Goal: Task Accomplishment & Management: Complete application form

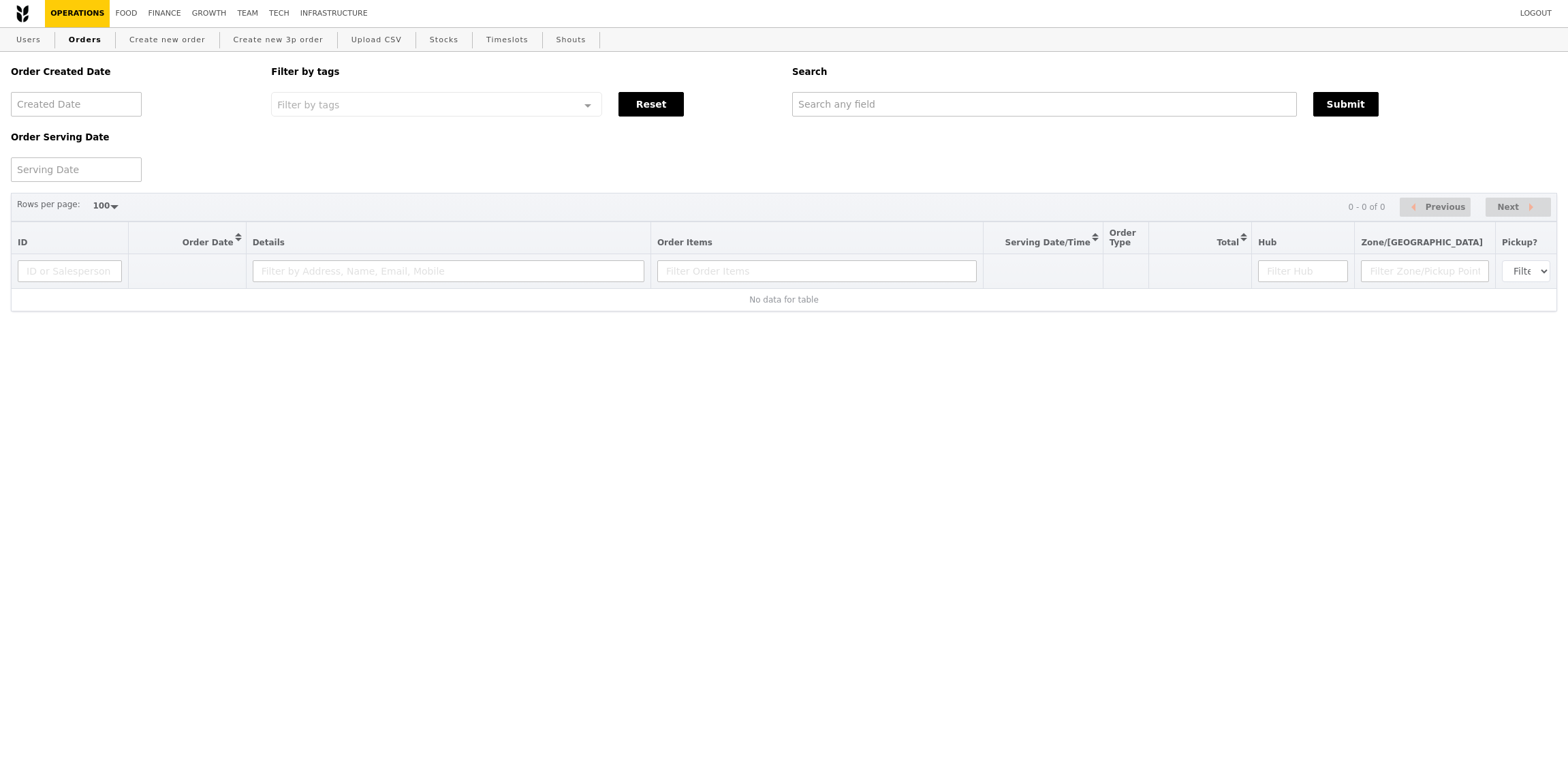
select select "100"
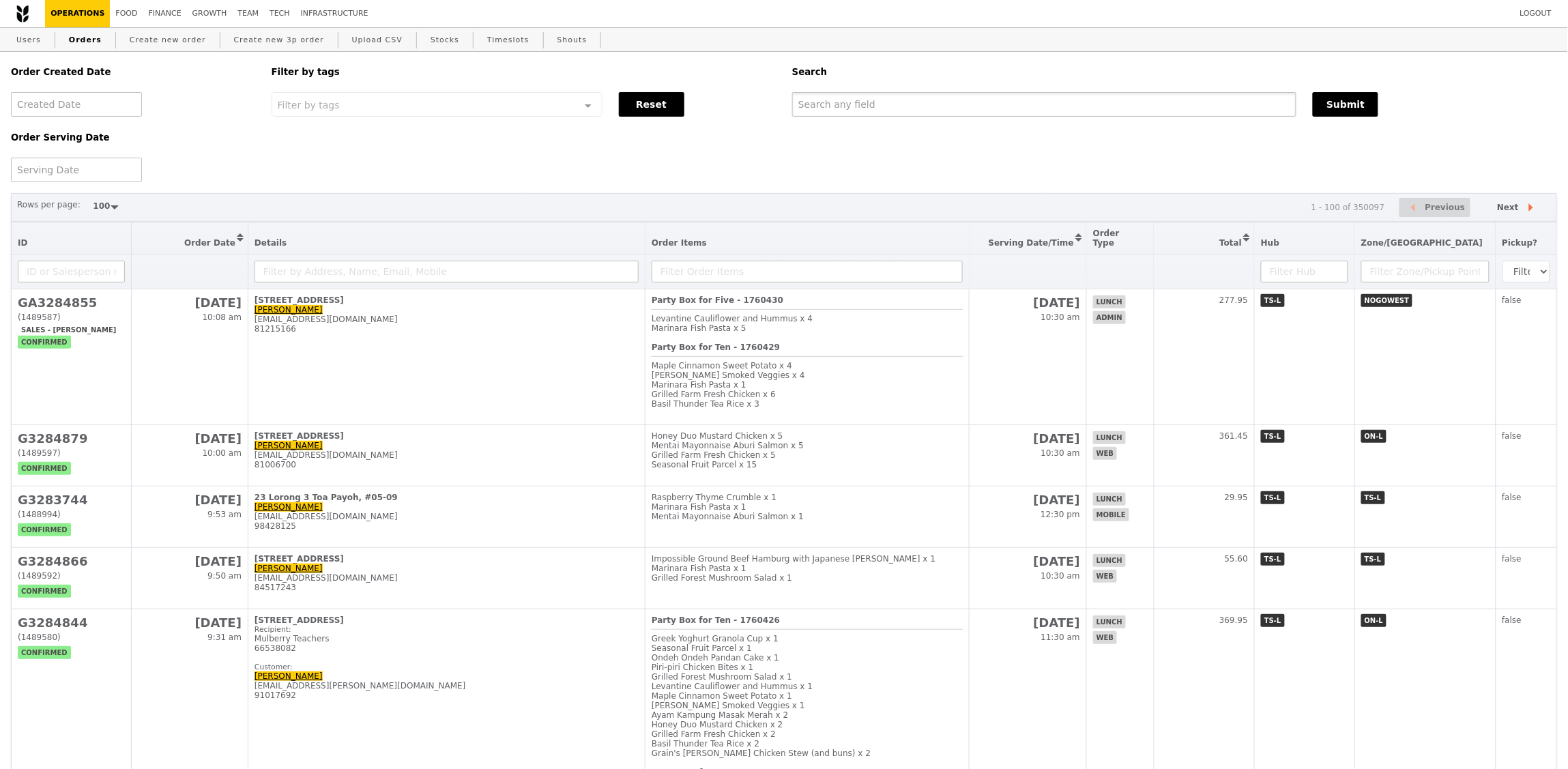
click at [845, 116] on input "text" at bounding box center [1044, 104] width 504 height 24
paste input "[PERSON_NAME][EMAIL_ADDRESS][PERSON_NAME][DOMAIN_NAME]"
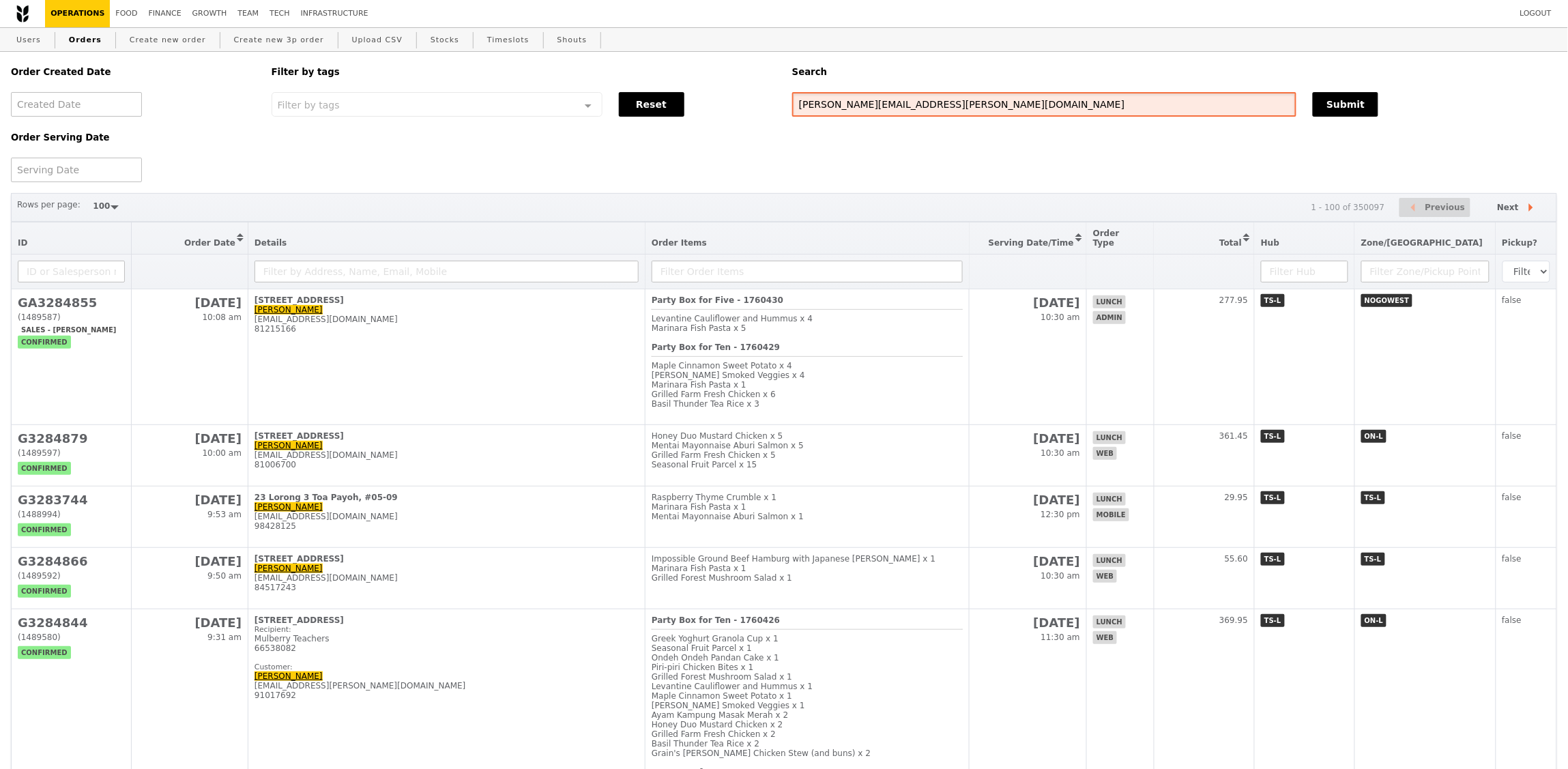
type input "[PERSON_NAME][EMAIL_ADDRESS][PERSON_NAME][DOMAIN_NAME]"
click at [1356, 127] on div "Order Created Date Order Serving Date Filter by tags Filter by tags Meal_Plan W…" at bounding box center [784, 117] width 1563 height 130
click at [1358, 110] on button "Submit" at bounding box center [1345, 104] width 65 height 24
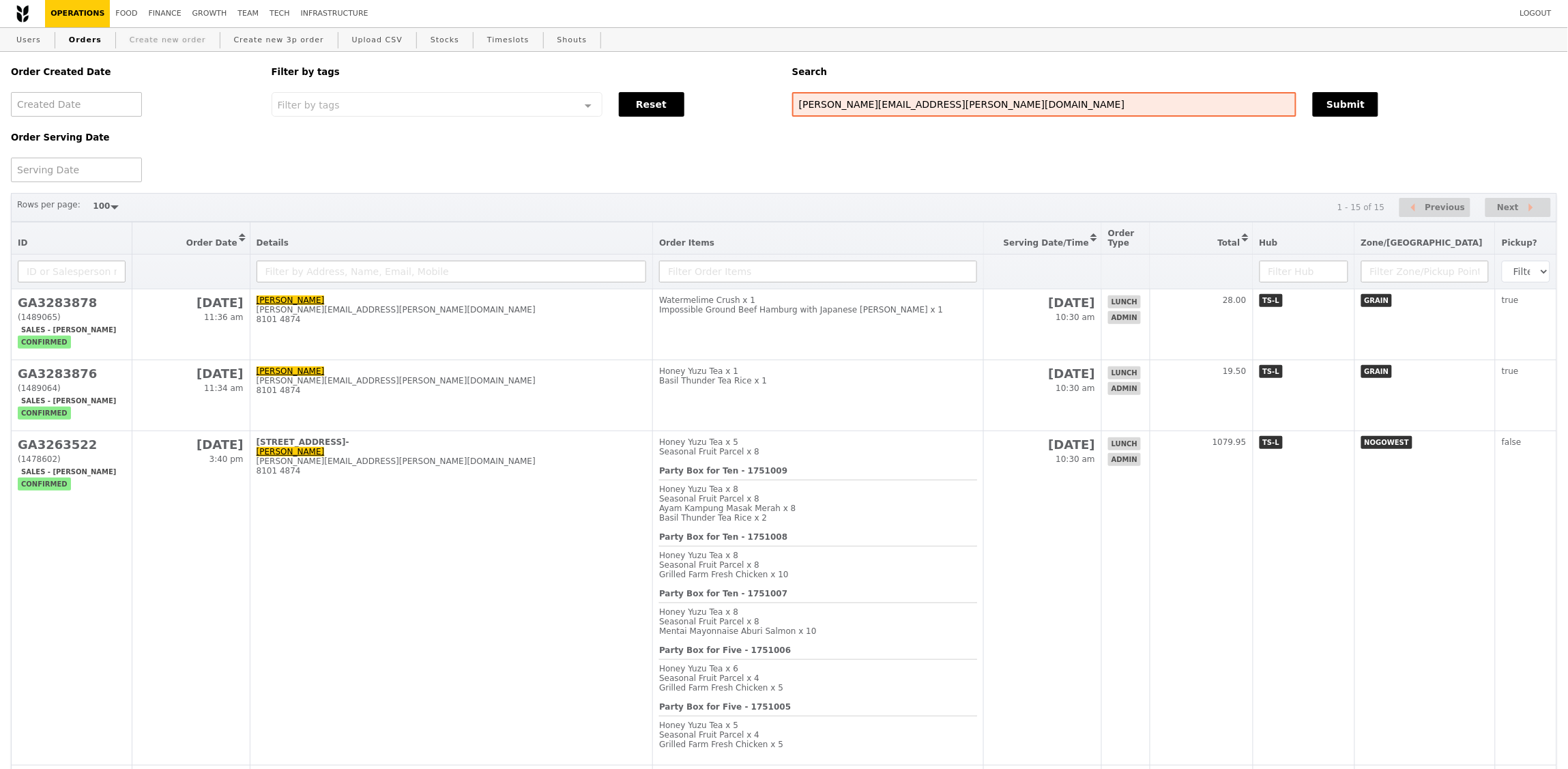
click at [177, 43] on link "Create new order" at bounding box center [167, 40] width 88 height 24
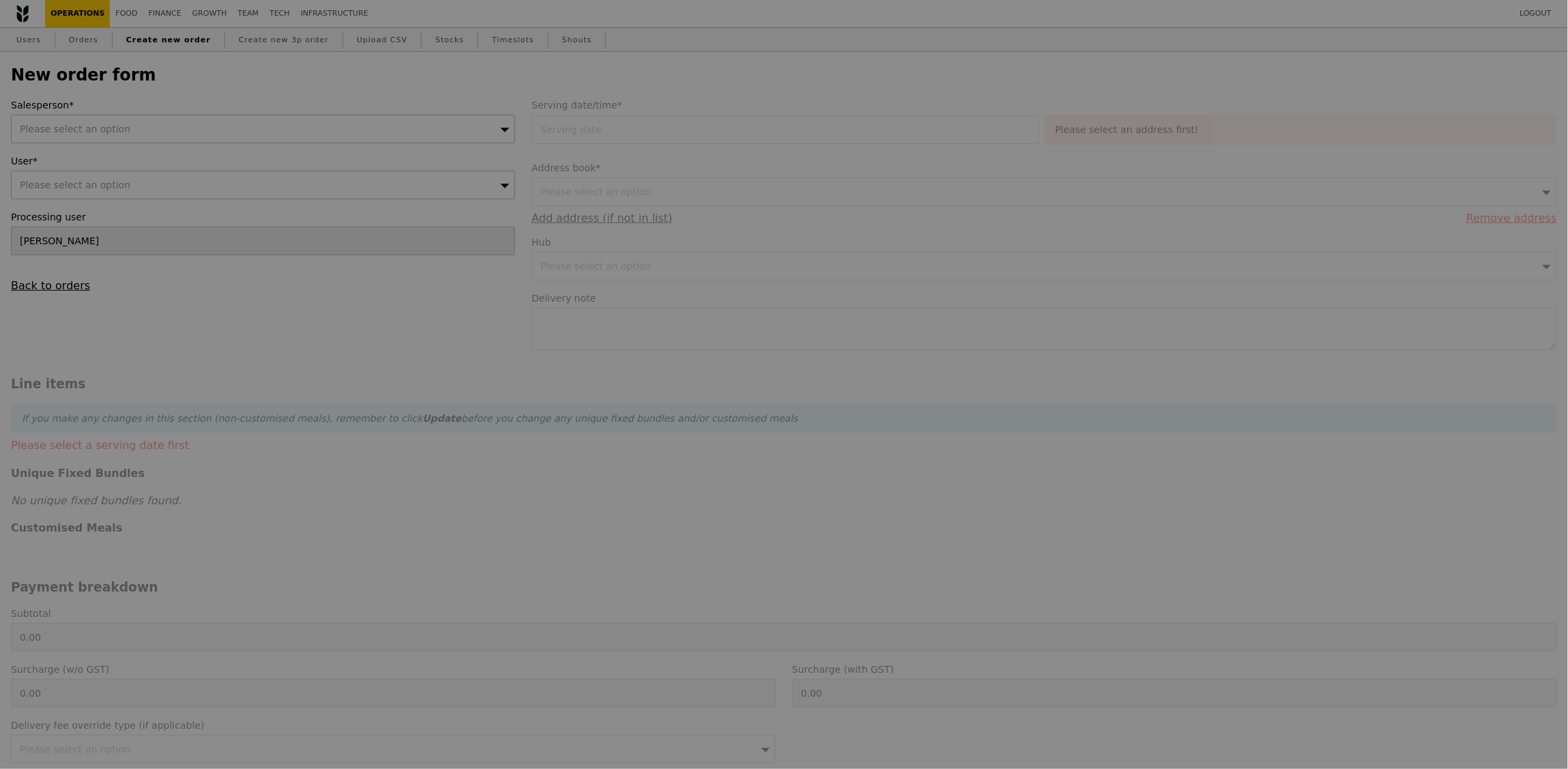
type input "Confirm"
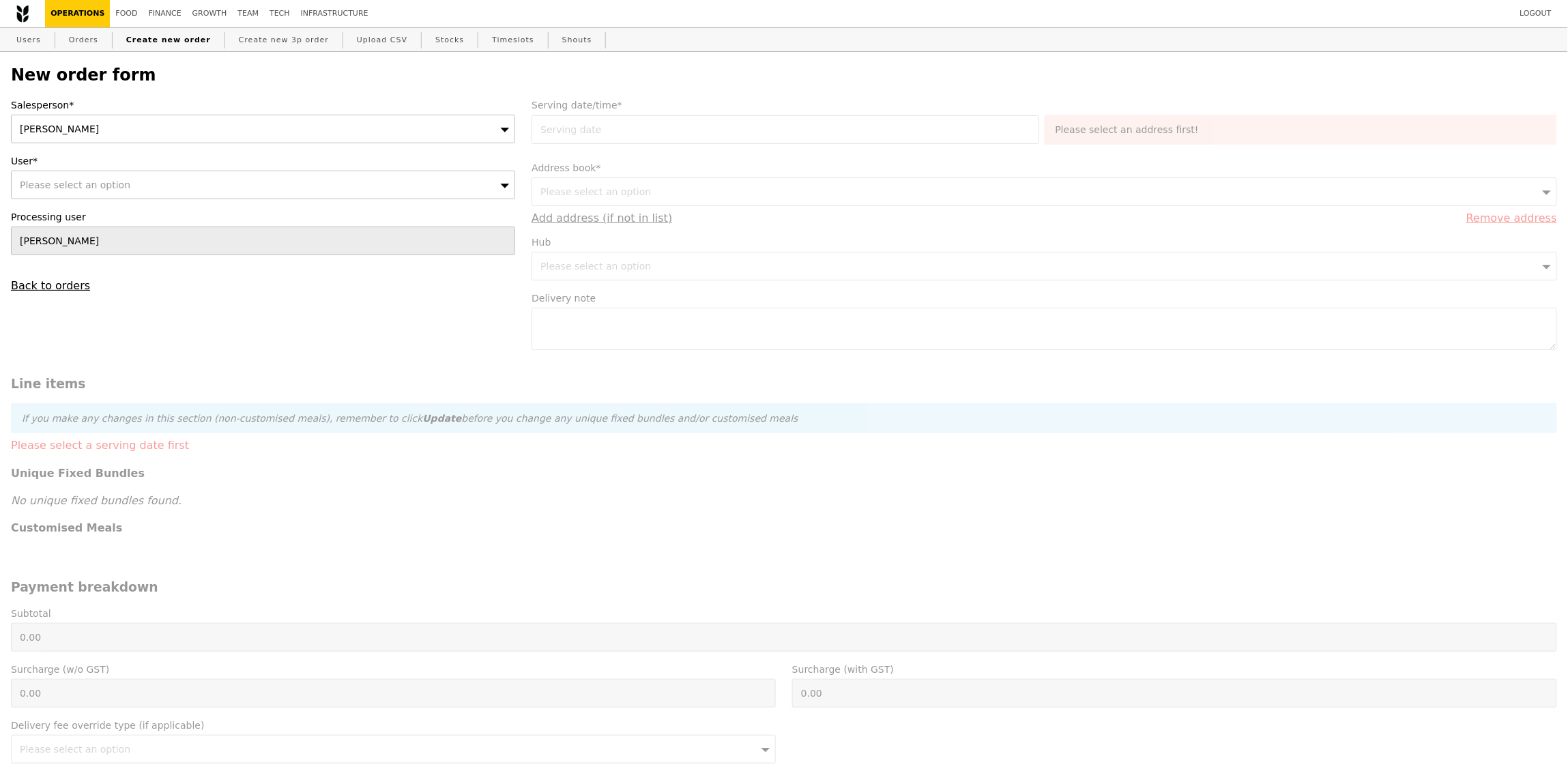
click at [226, 133] on div "Sandy" at bounding box center [263, 128] width 504 height 29
type input "alvin"
click at [104, 171] on div "Please select an option" at bounding box center [263, 185] width 504 height 29
type input "[PERSON_NAME][EMAIL_ADDRESS][PERSON_NAME][DOMAIN_NAME]"
type input "Confirm"
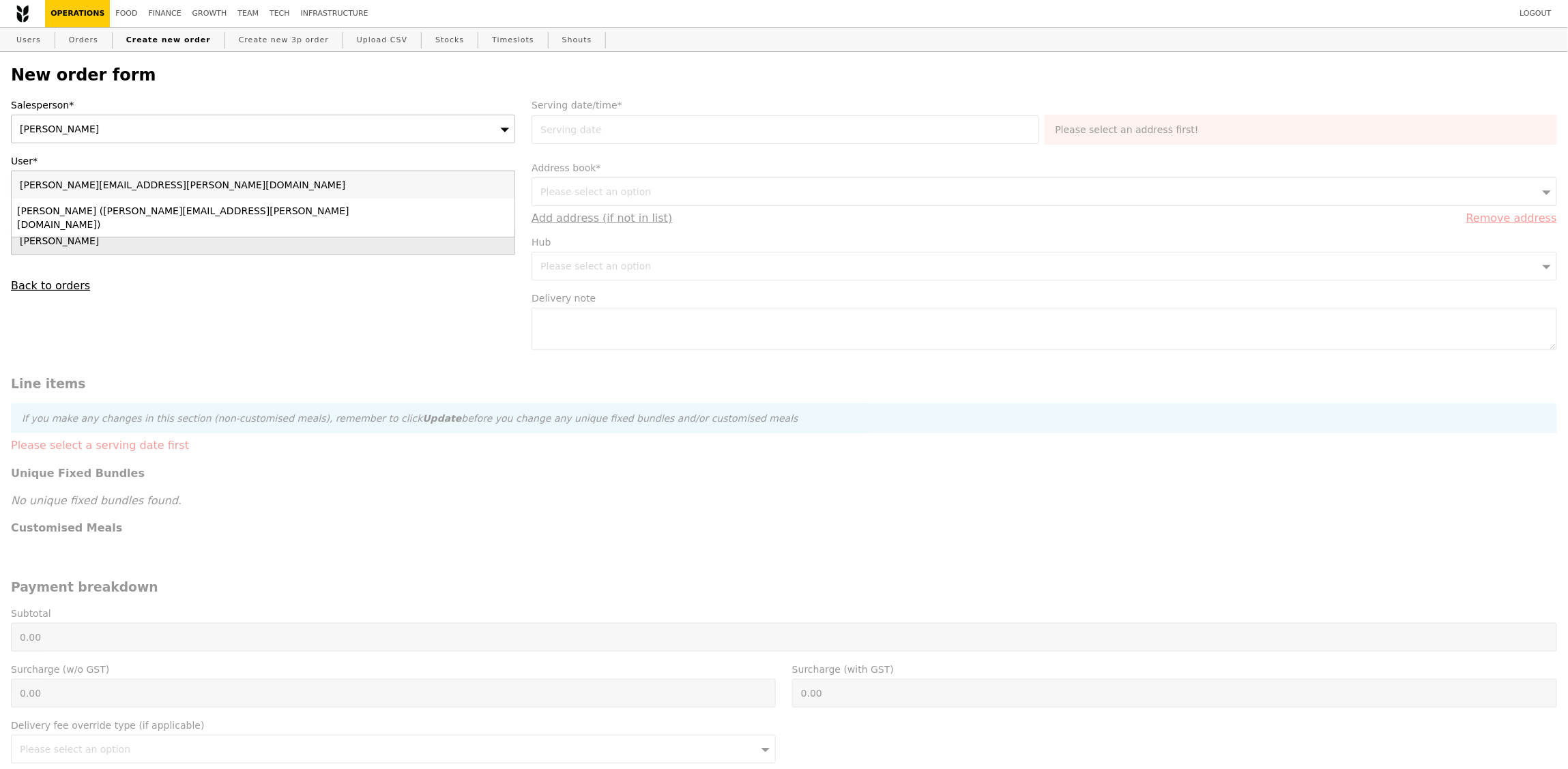
type input "[PERSON_NAME][EMAIL_ADDRESS][PERSON_NAME][DOMAIN_NAME]"
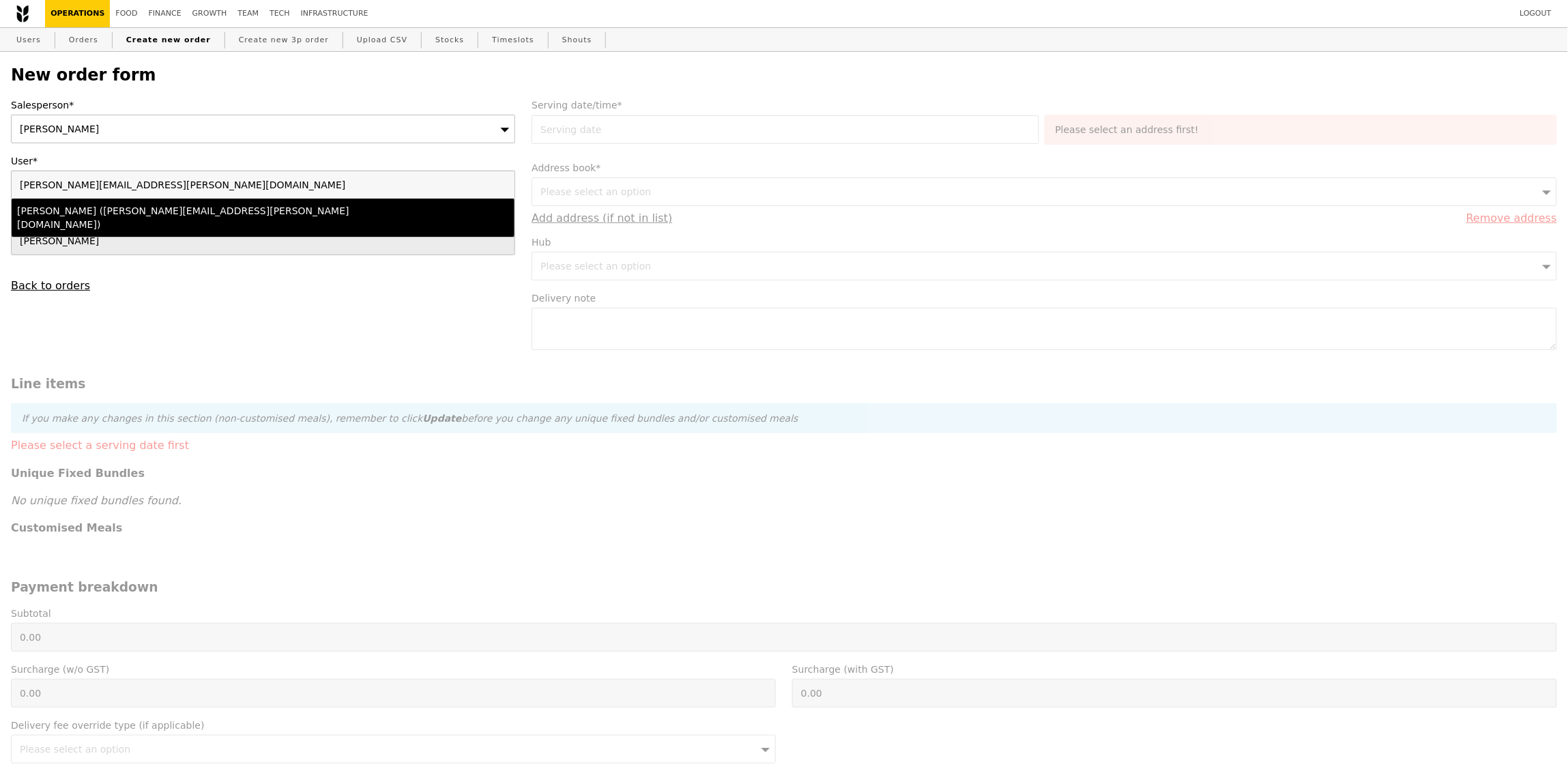
click at [99, 200] on li "Erma Carpio (erma.carpio@seatrium.com)" at bounding box center [263, 218] width 503 height 38
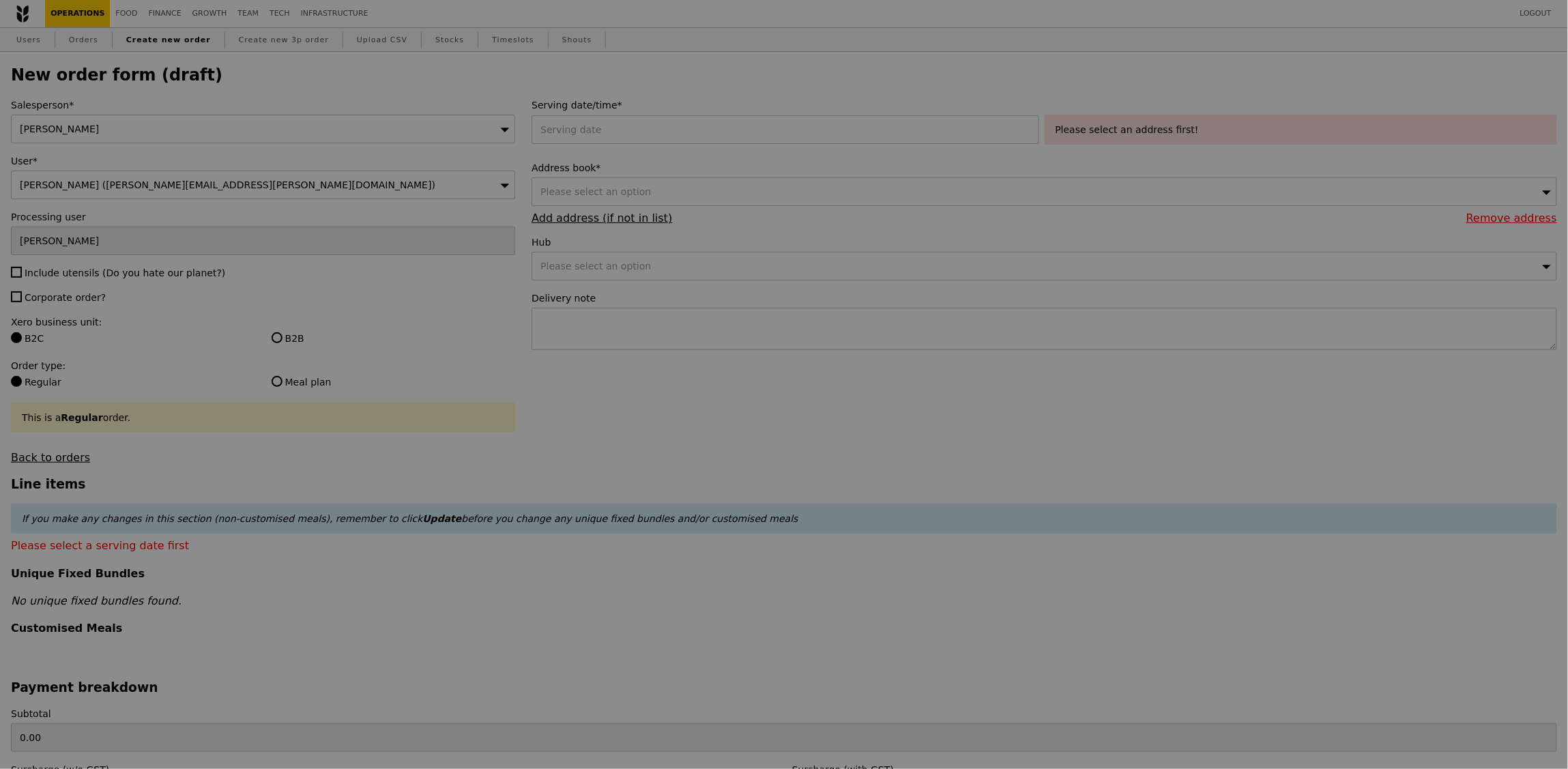
type input "Confirm"
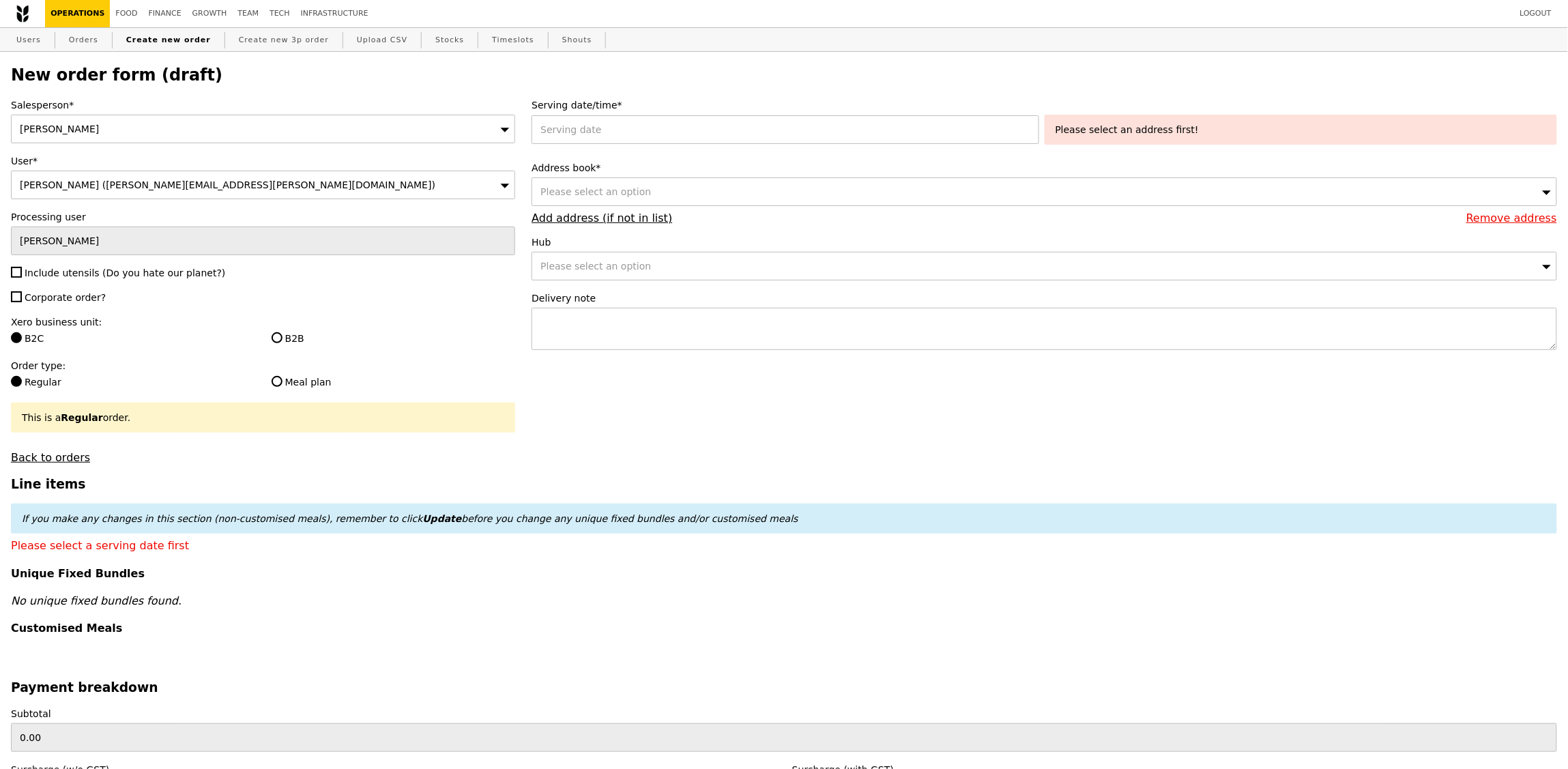
click at [64, 273] on span "Include utensils (Do you hate our planet?)" at bounding box center [124, 273] width 200 height 11
click at [22, 273] on input "Include utensils (Do you hate our planet?)" at bounding box center [16, 272] width 11 height 11
checkbox input "true"
type input "Confirm"
click at [64, 294] on span "Corporate order?" at bounding box center [65, 298] width 82 height 11
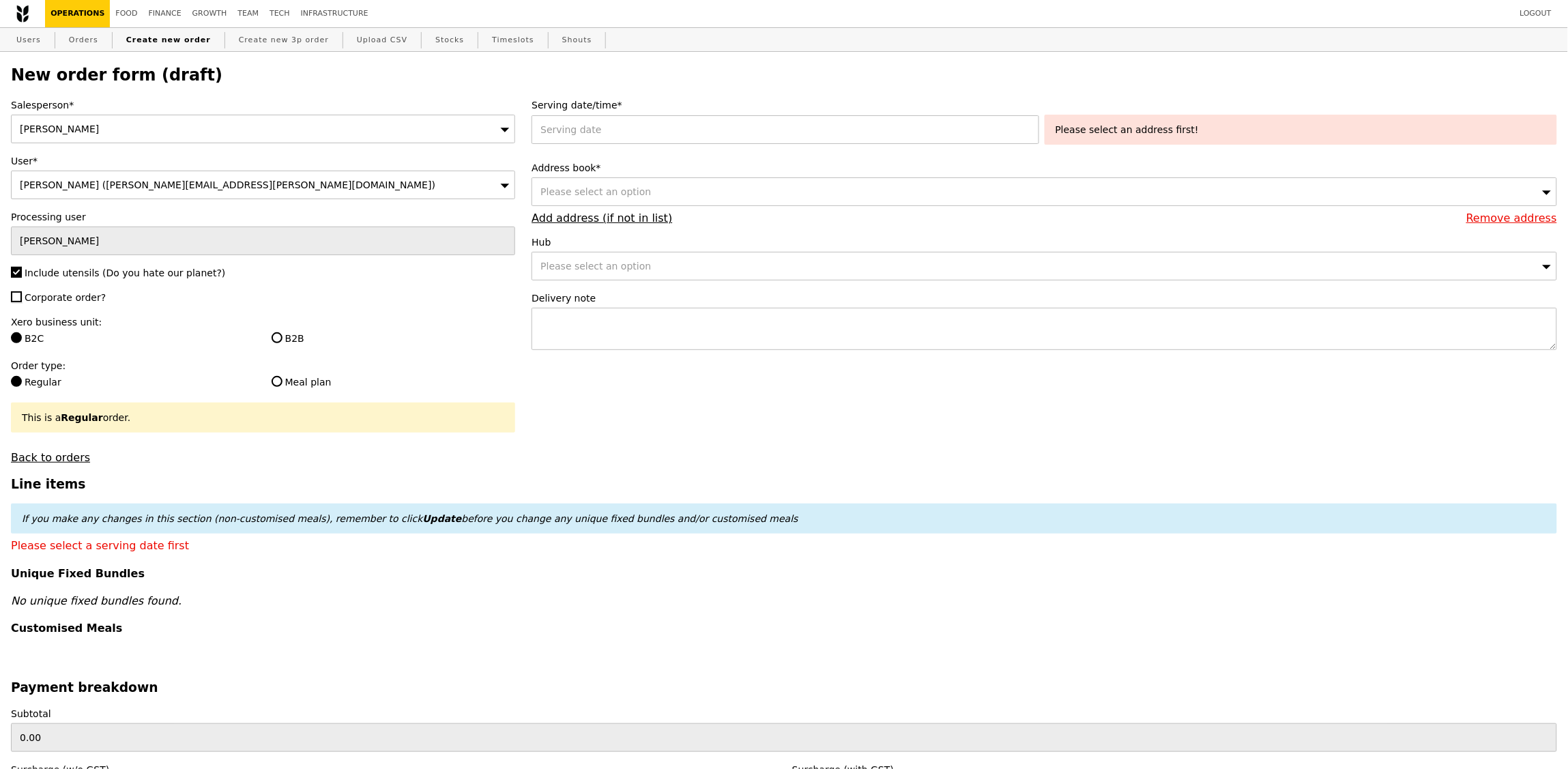
click at [22, 294] on input "Corporate order?" at bounding box center [16, 297] width 11 height 11
checkbox input "true"
click at [280, 336] on input "B2B" at bounding box center [277, 338] width 11 height 11
radio input "true"
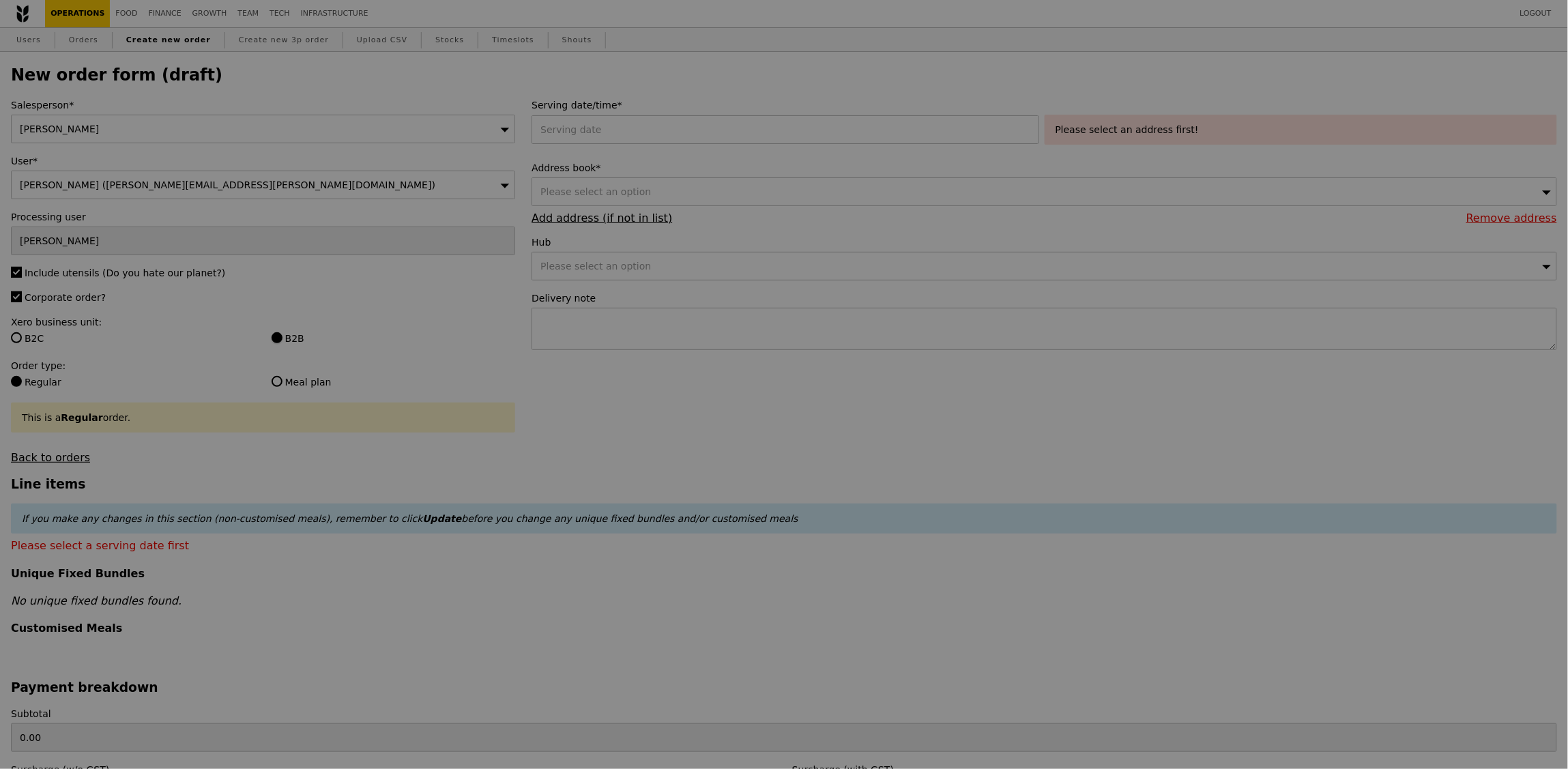
type input "Confirm"
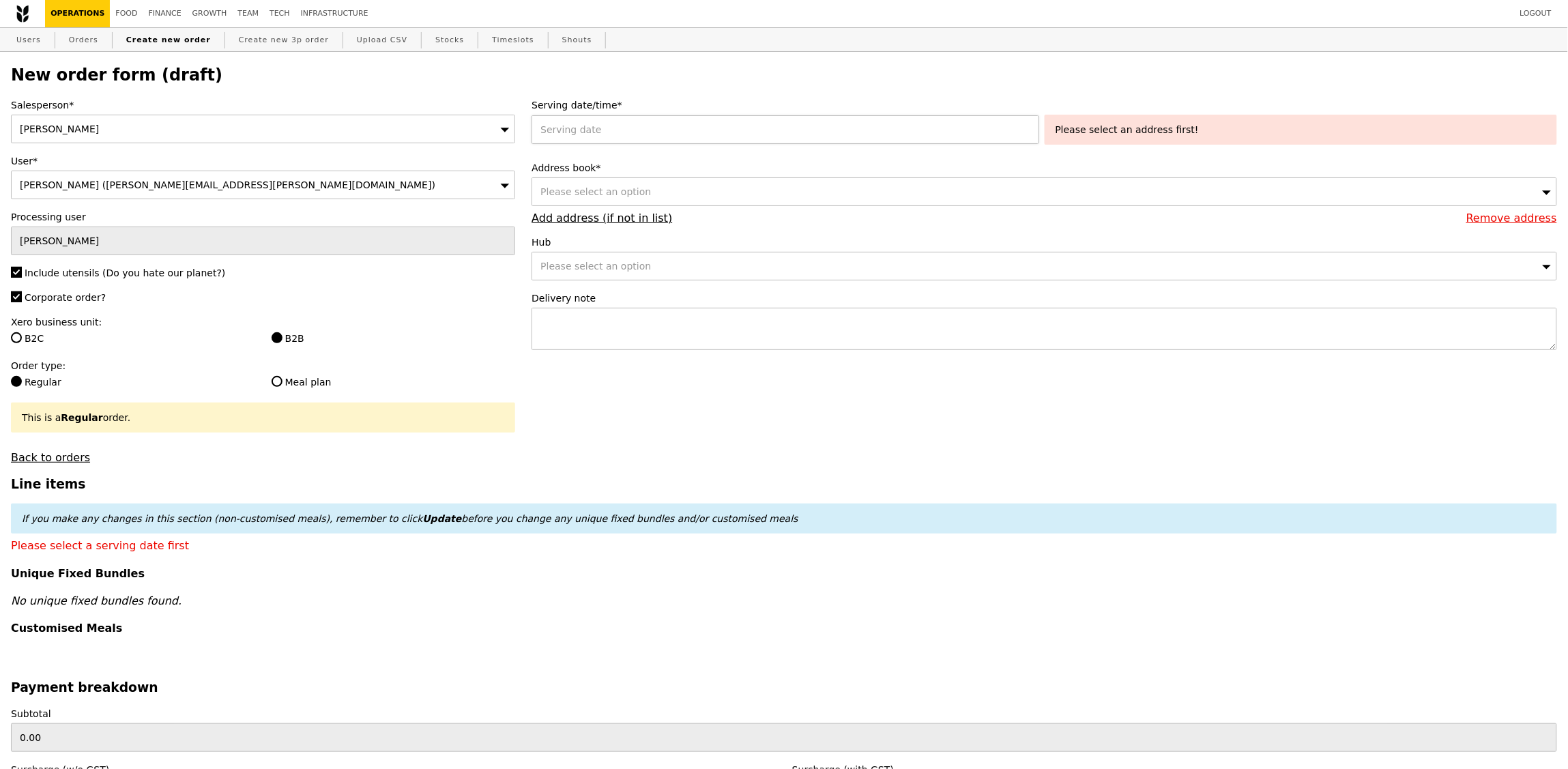
click at [686, 121] on div at bounding box center [788, 129] width 513 height 29
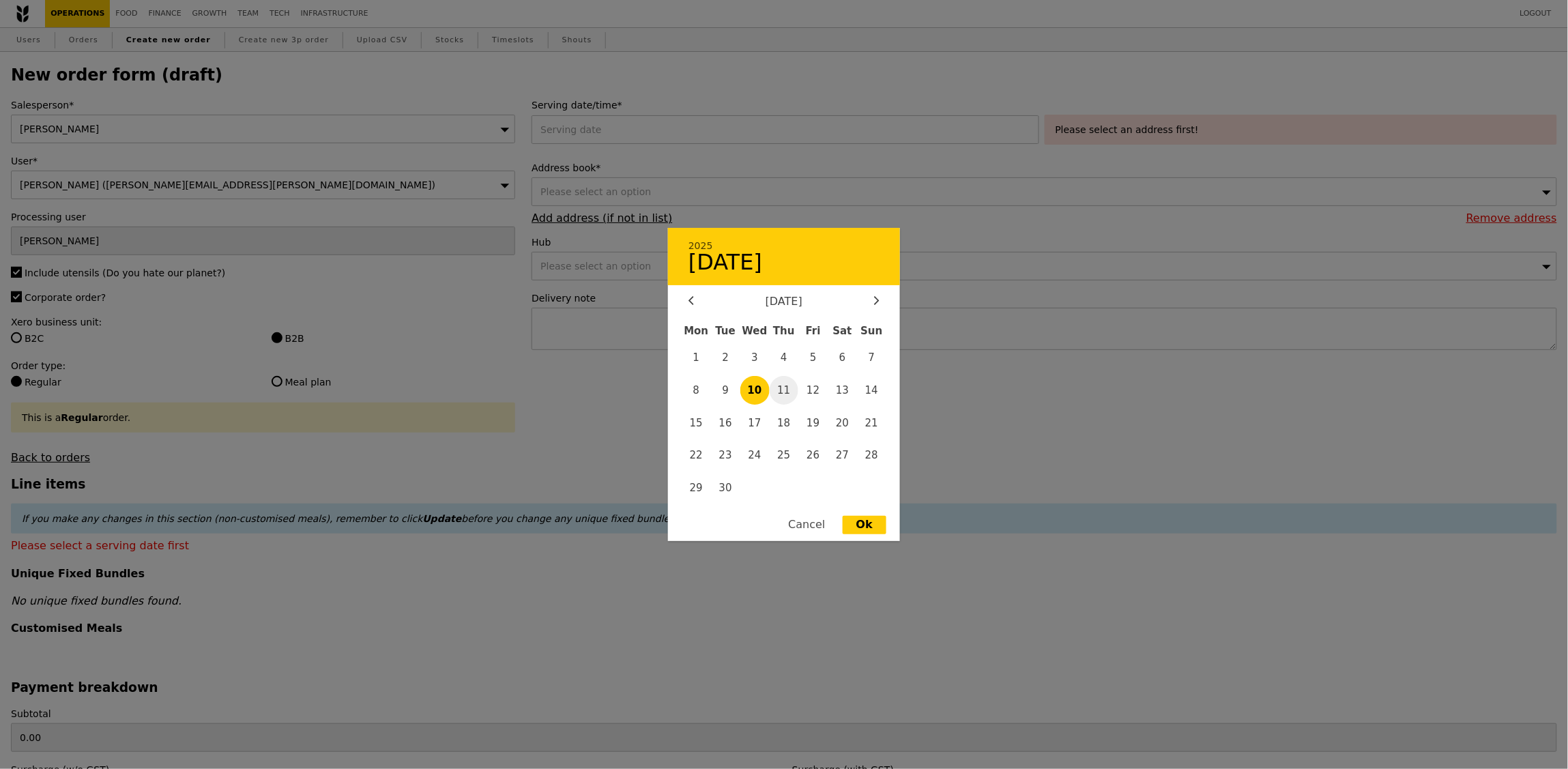
click at [791, 397] on span "11" at bounding box center [784, 391] width 30 height 30
type input "11 Sep 2025"
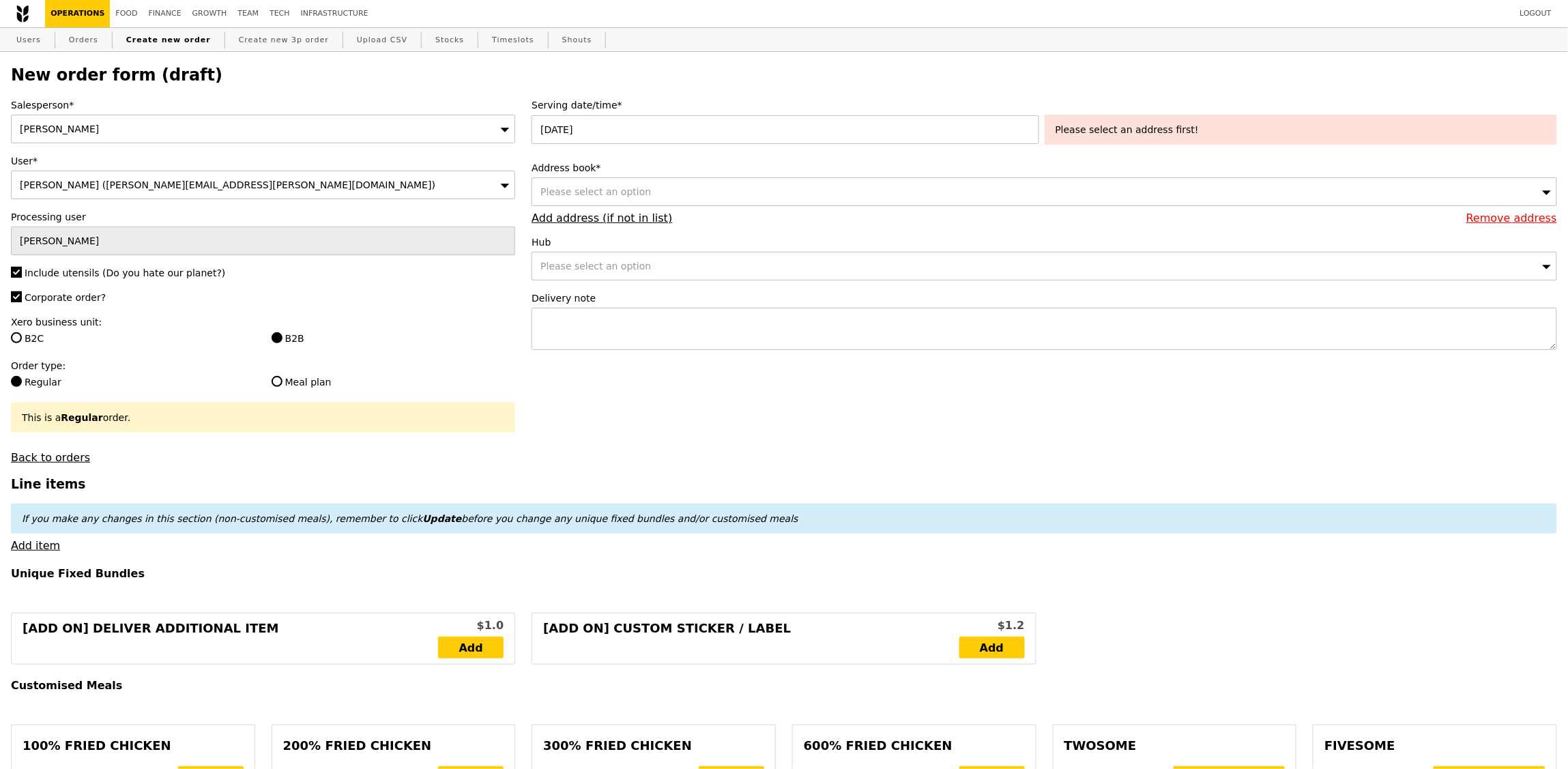
click at [871, 195] on div "Please select an option" at bounding box center [1045, 191] width 1026 height 29
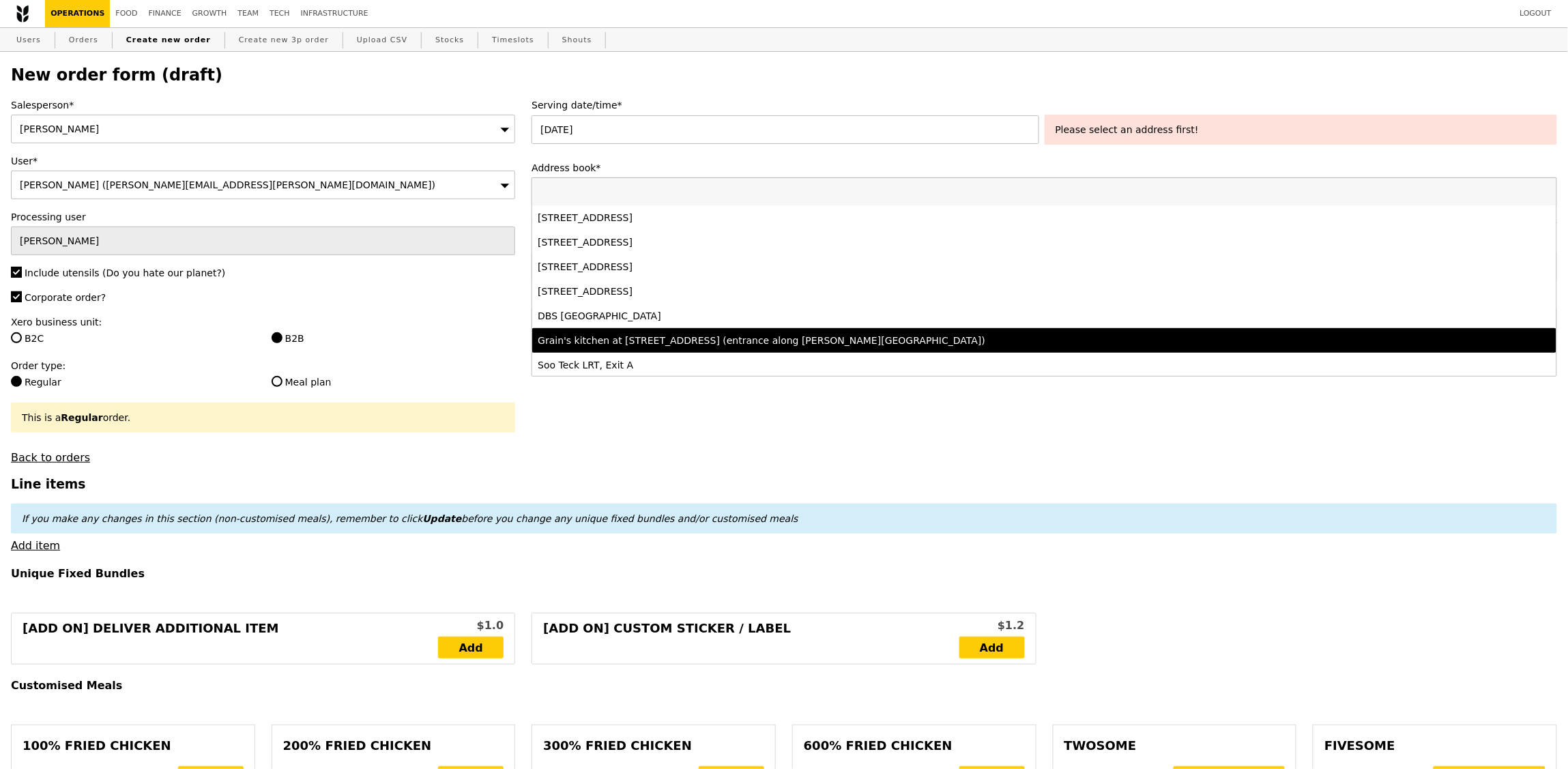
click at [757, 331] on li "Grain's kitchen at 5 Burn Road #05-01 (entrance along Harrison Road)" at bounding box center [1044, 340] width 1024 height 24
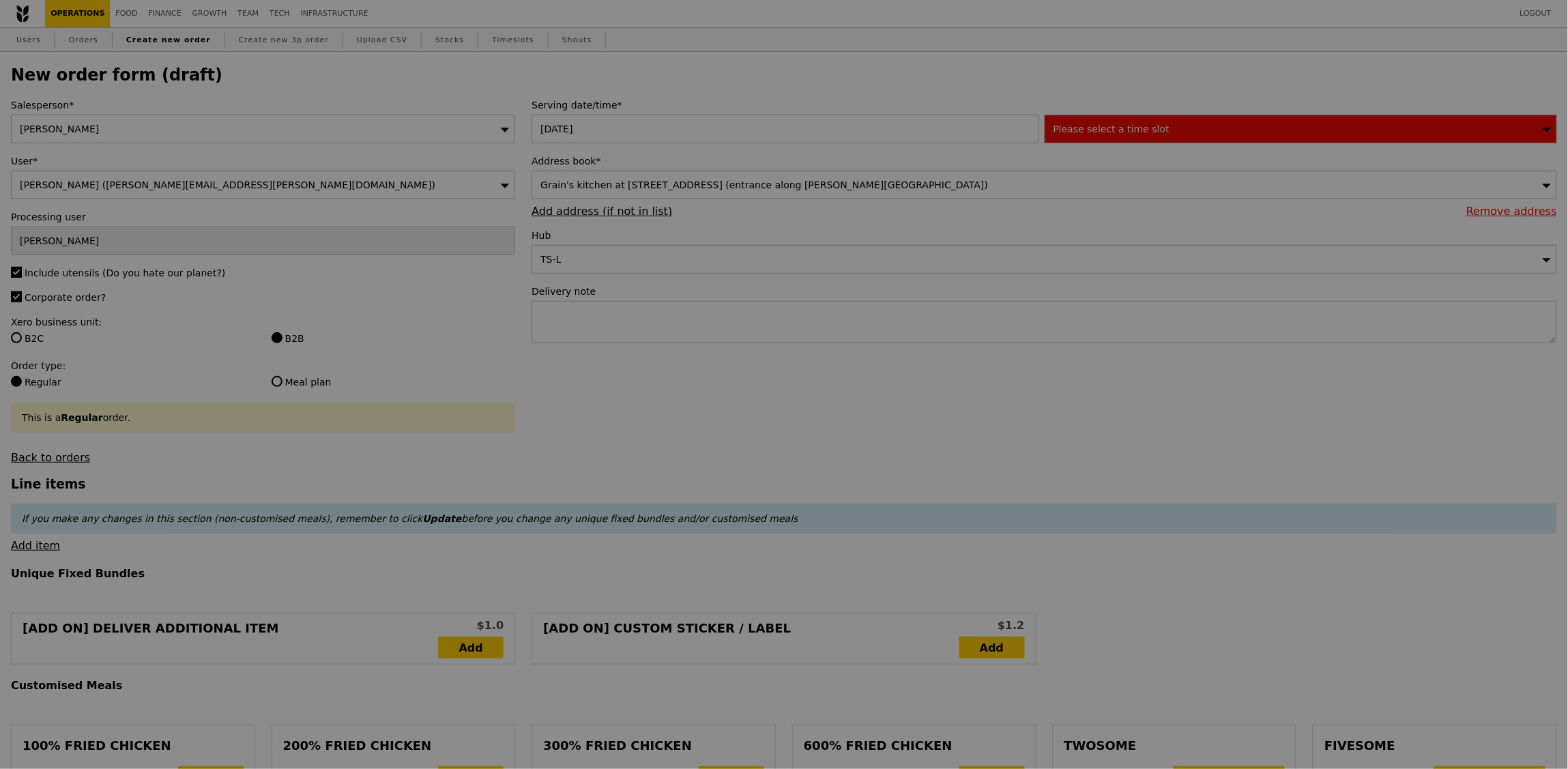
type input "Confirm"
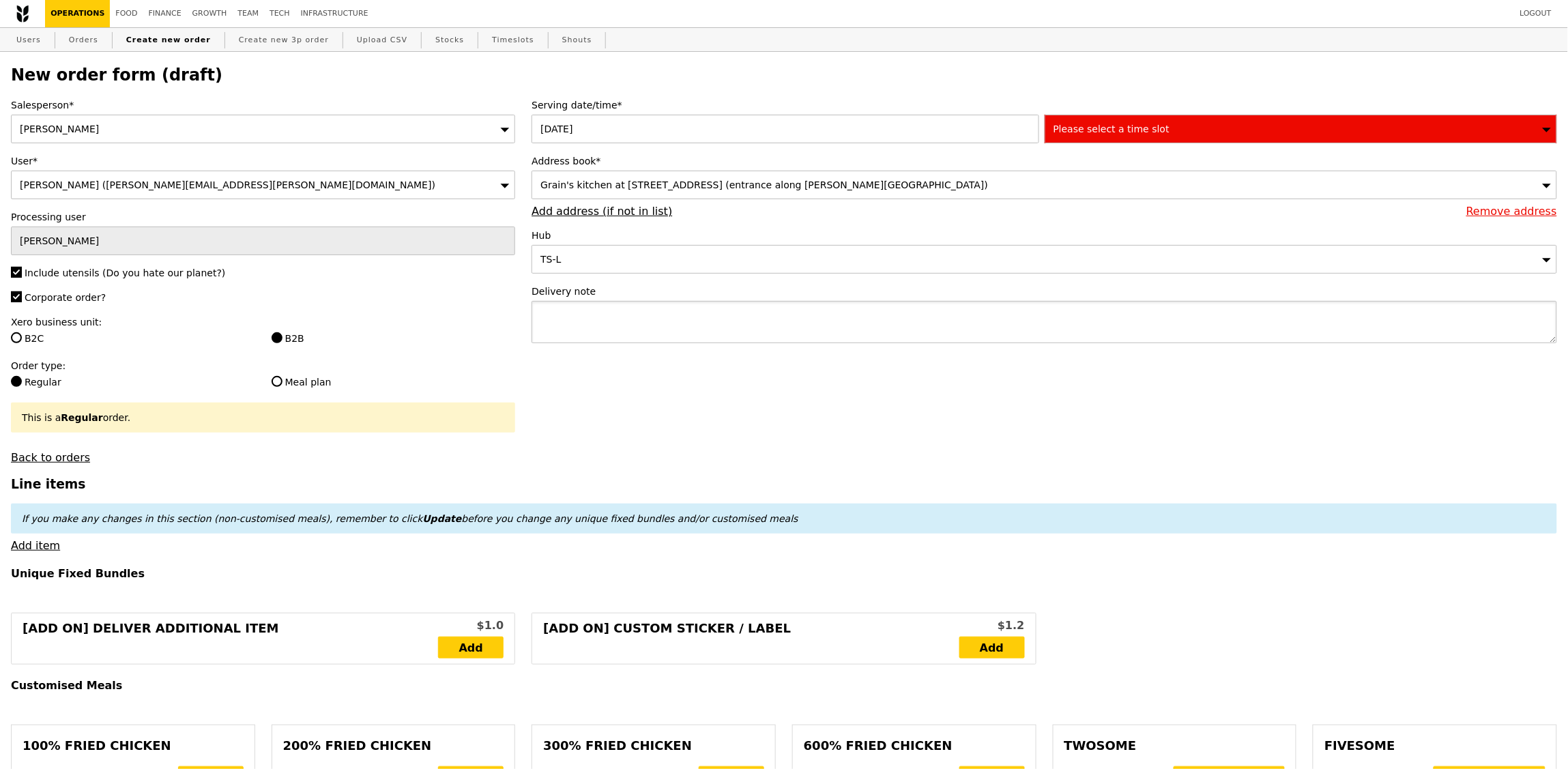
click at [771, 326] on textarea at bounding box center [1045, 322] width 1026 height 43
type textarea "to deliver with"
type input "Confirm"
paste textarea "P9014"
type textarea "to deliver with P9014 please!"
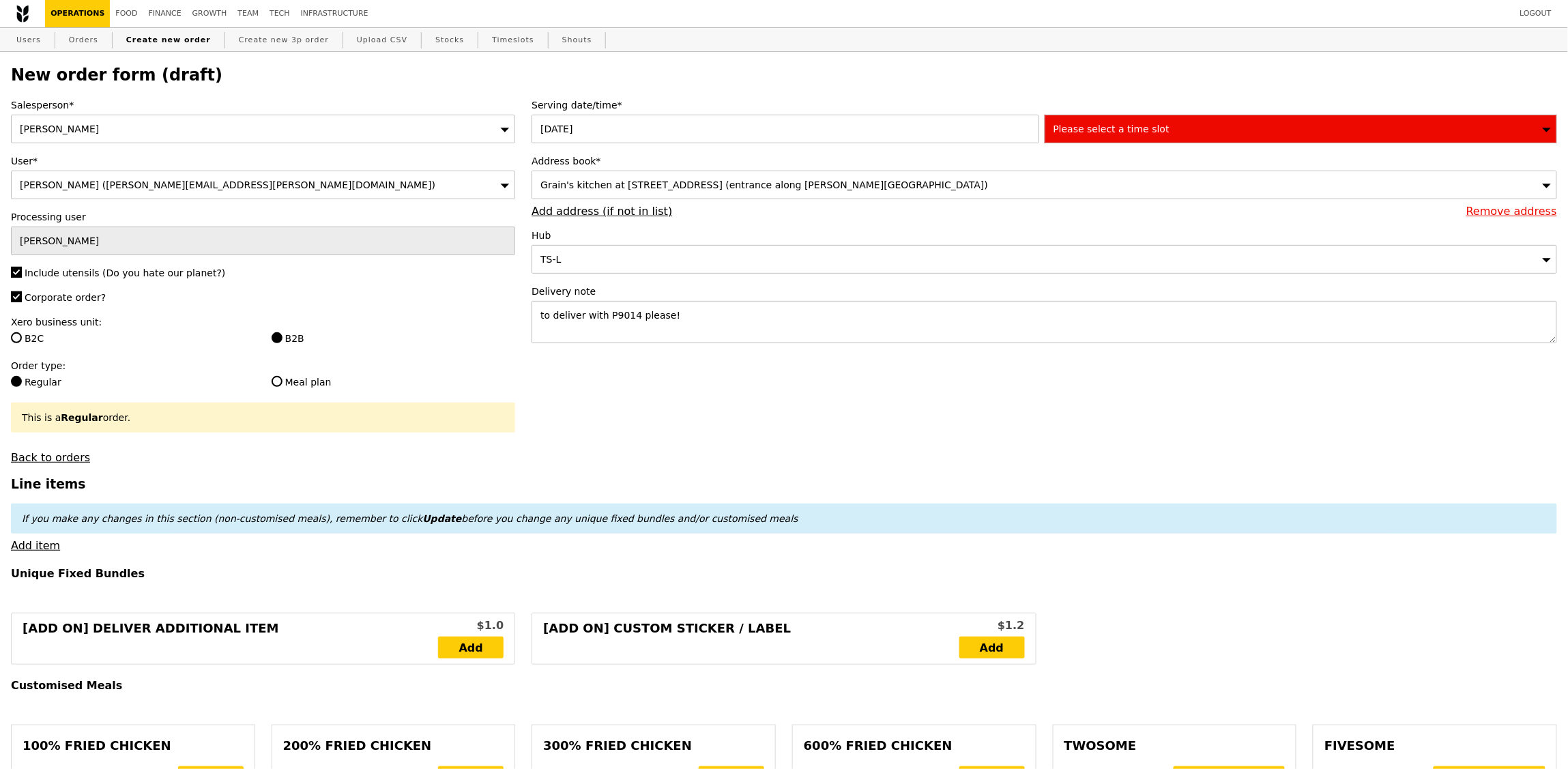
type input "Confirm"
click at [1237, 133] on div "Please select a time slot" at bounding box center [1301, 128] width 513 height 29
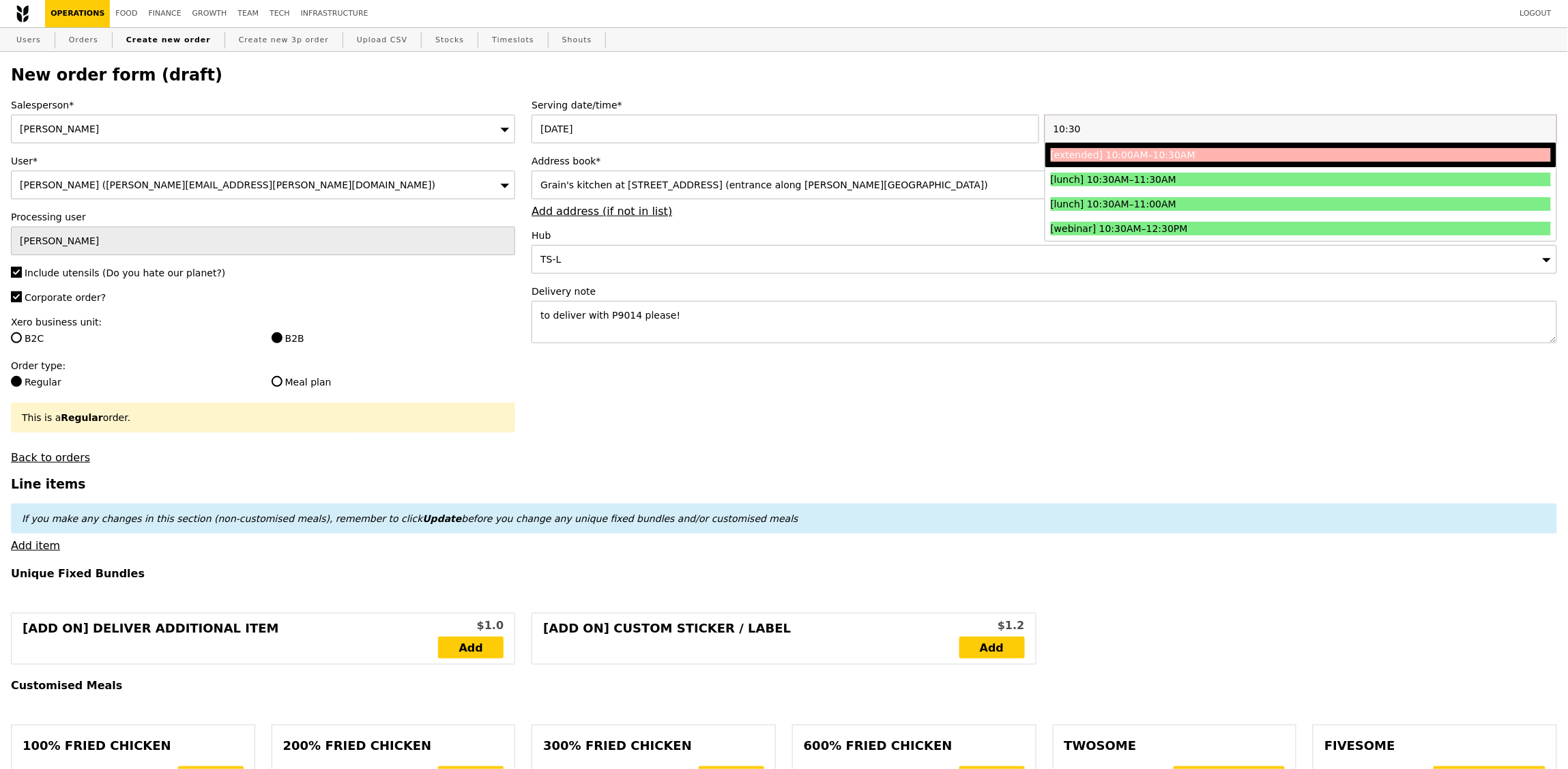
type input "10:30"
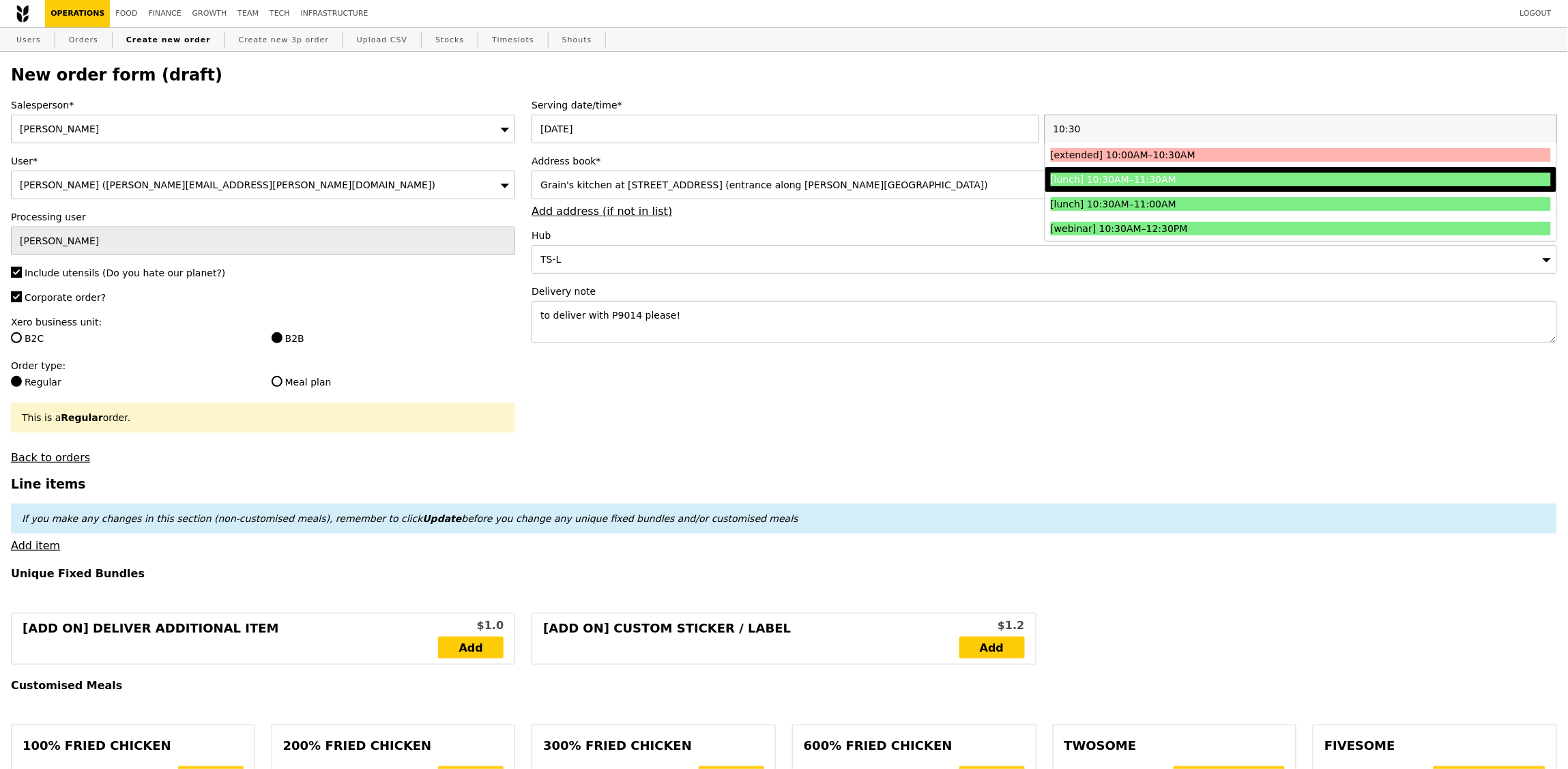
click at [1186, 175] on div "[lunch] 10:30AM–11:30AM" at bounding box center [1238, 180] width 376 height 14
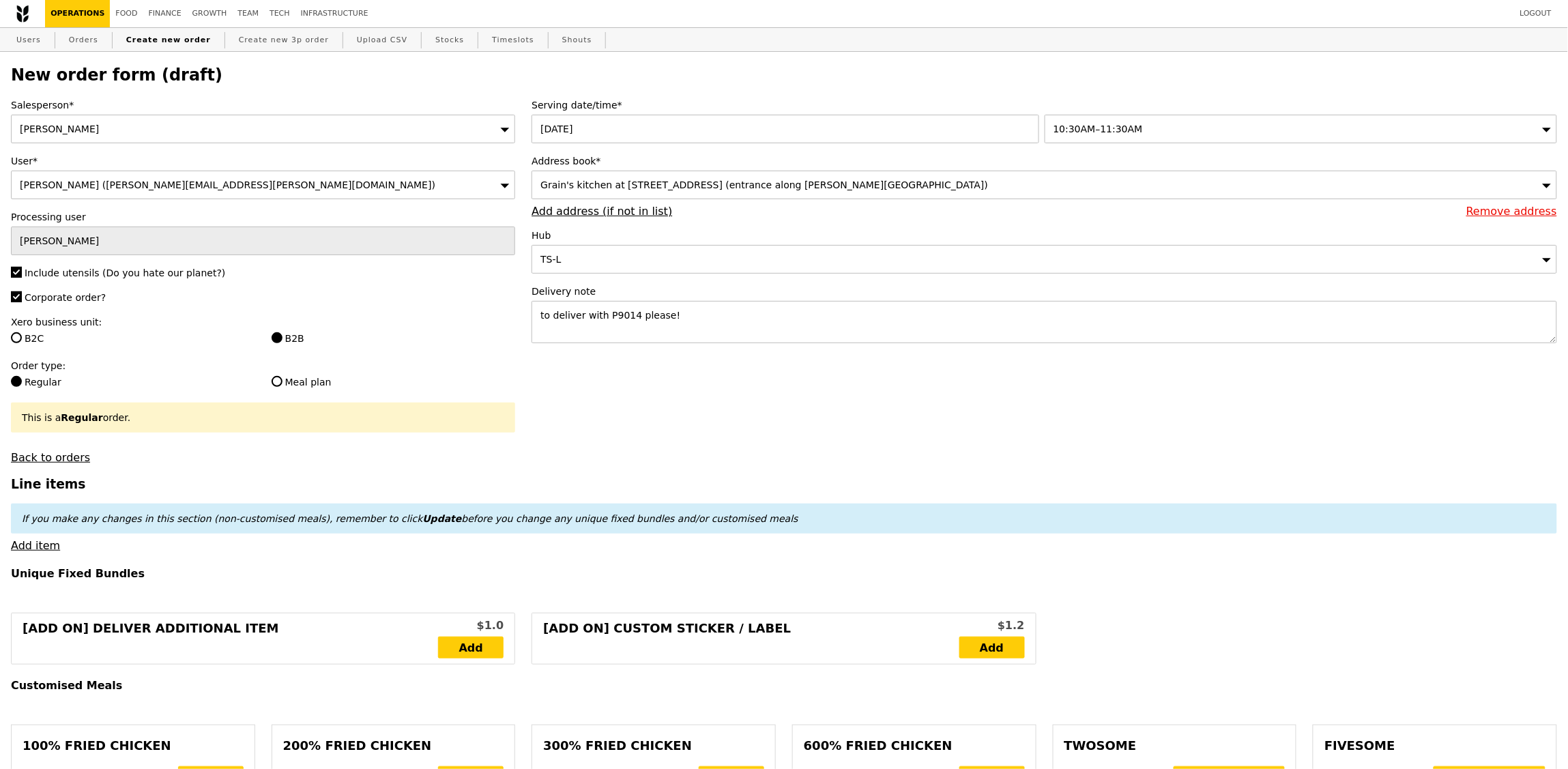
type input "Confirm"
click at [43, 532] on div "If you make any changes in this section (non-customised meals), remember to cli…" at bounding box center [784, 518] width 1546 height 30
drag, startPoint x: 43, startPoint y: 537, endPoint x: 48, endPoint y: 545, distance: 9.4
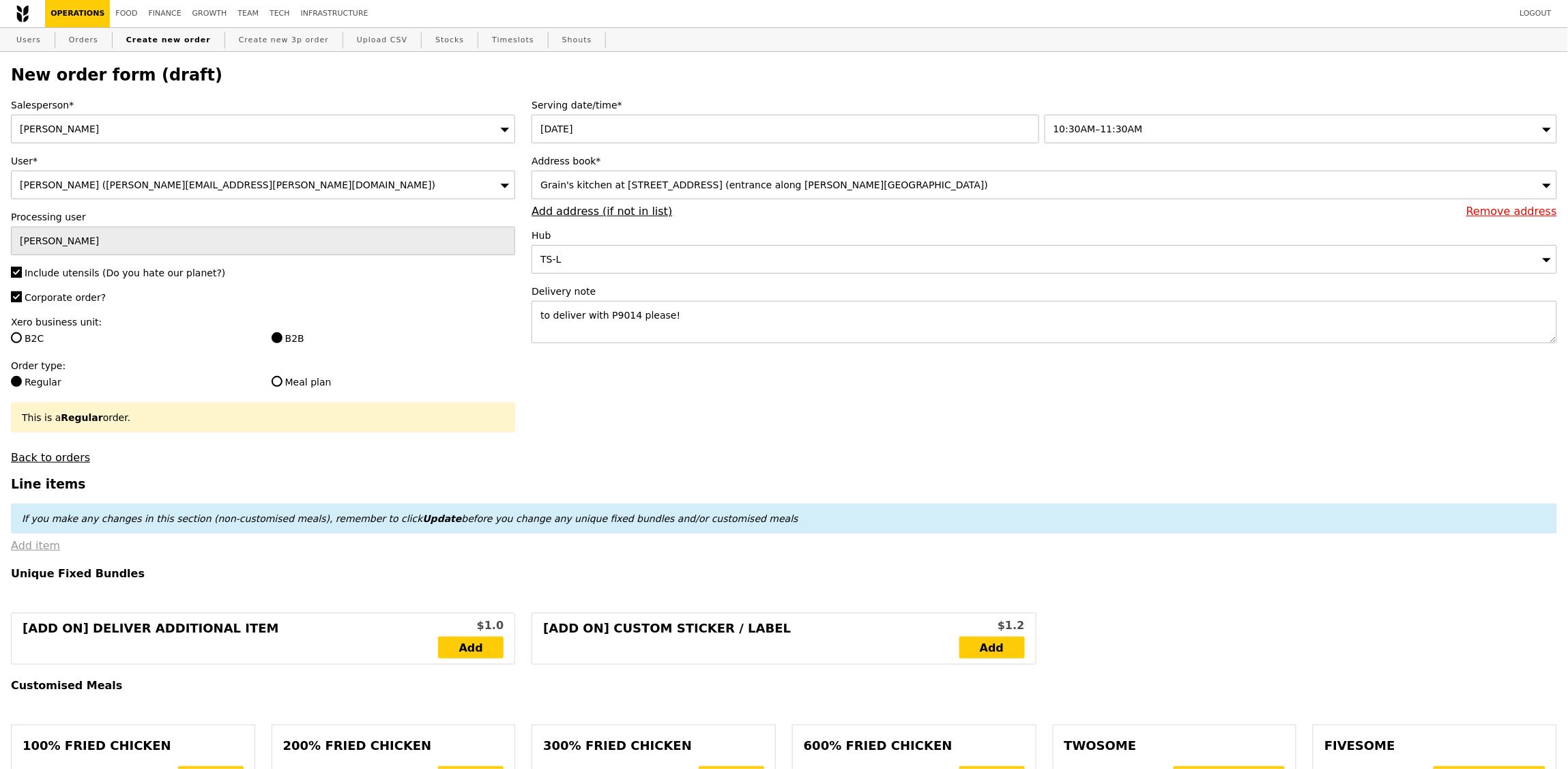
click at [49, 545] on link "Add item" at bounding box center [36, 545] width 49 height 13
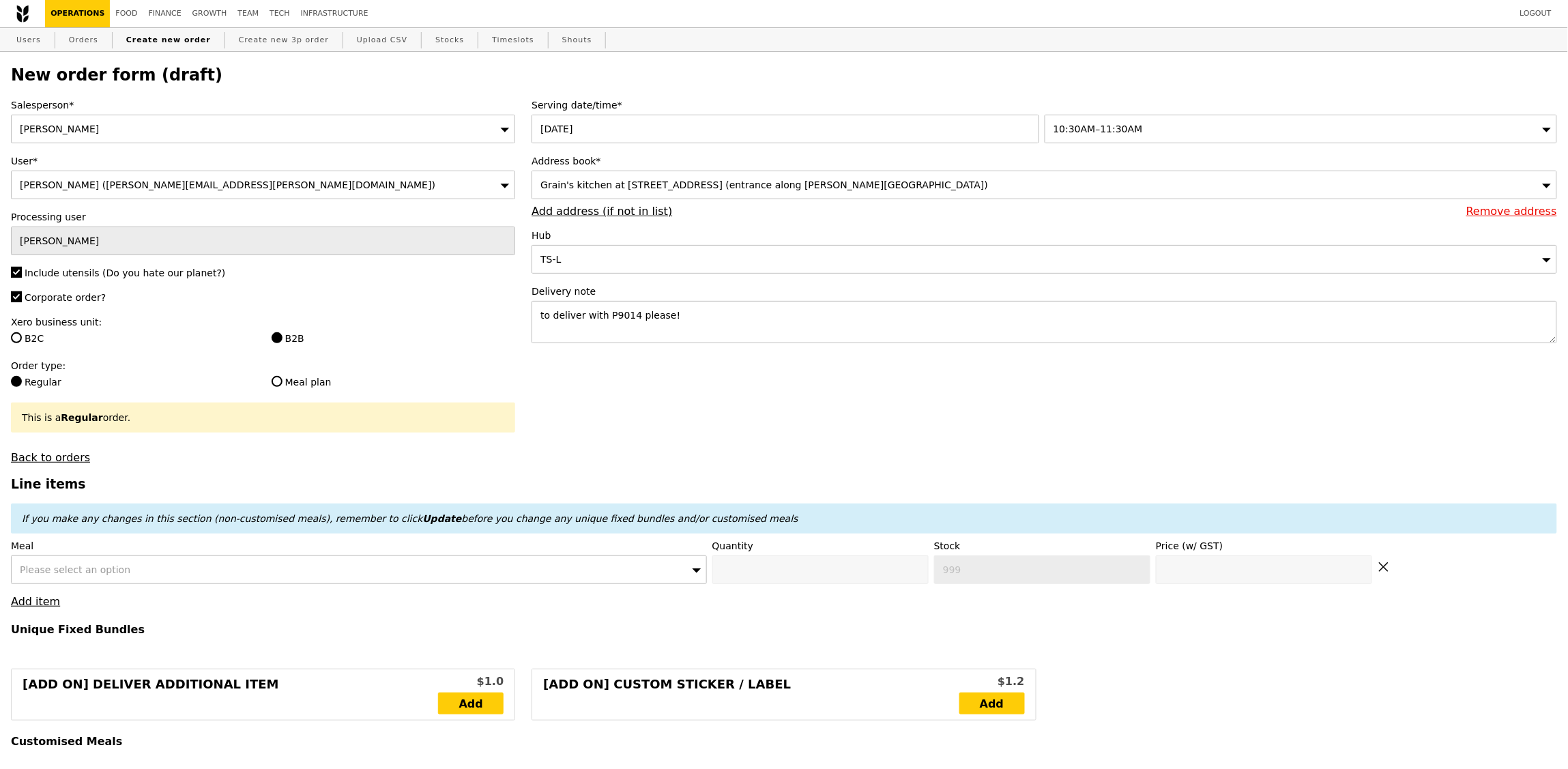
click at [82, 569] on span "Please select an option" at bounding box center [75, 569] width 110 height 11
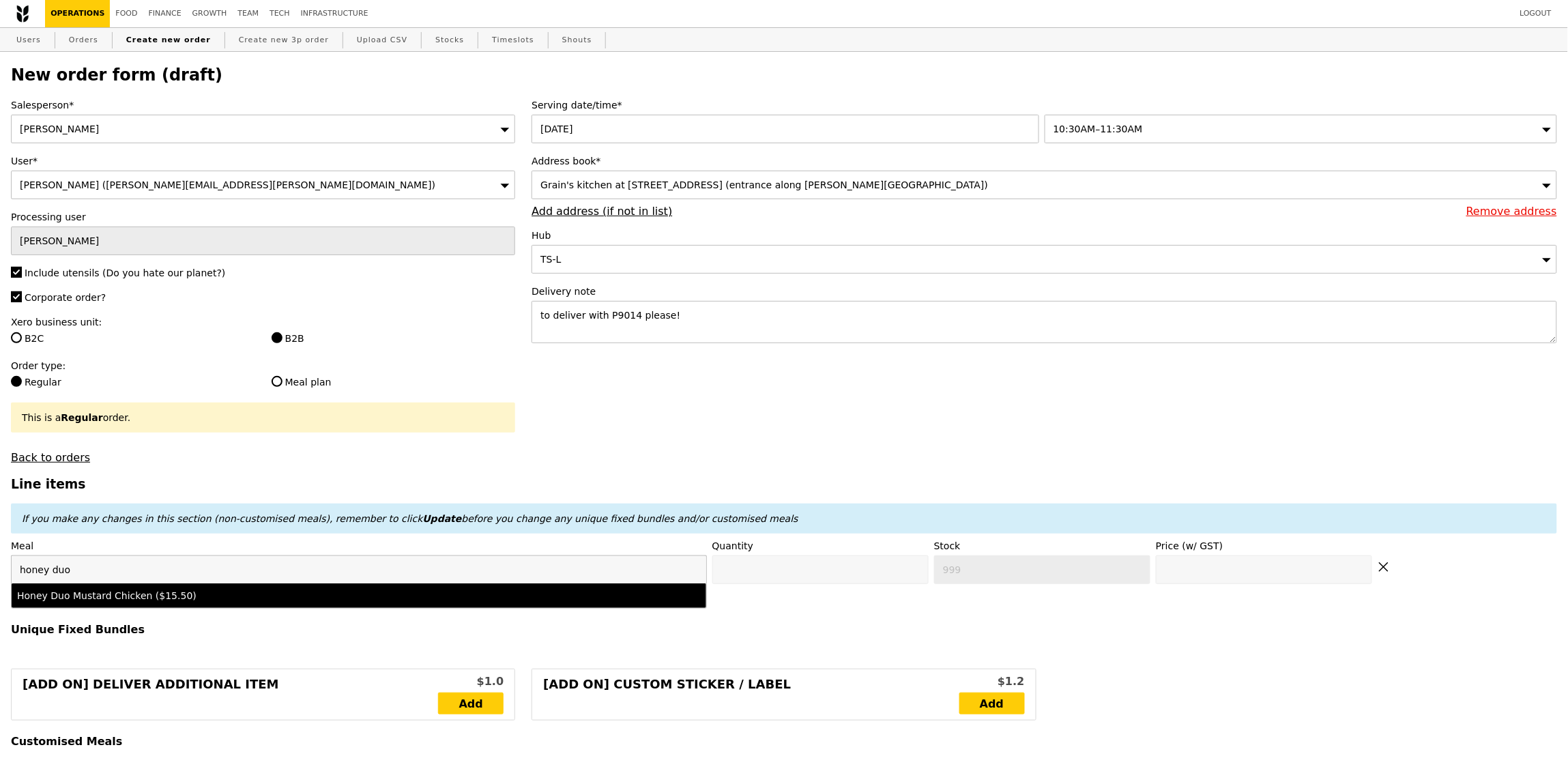
type input "honey duo"
click at [116, 602] on div "Honey Duo Mustard Chicken ($15.50)" at bounding box center [273, 596] width 513 height 14
type input "Confirm anyway"
type input "0"
type input "450"
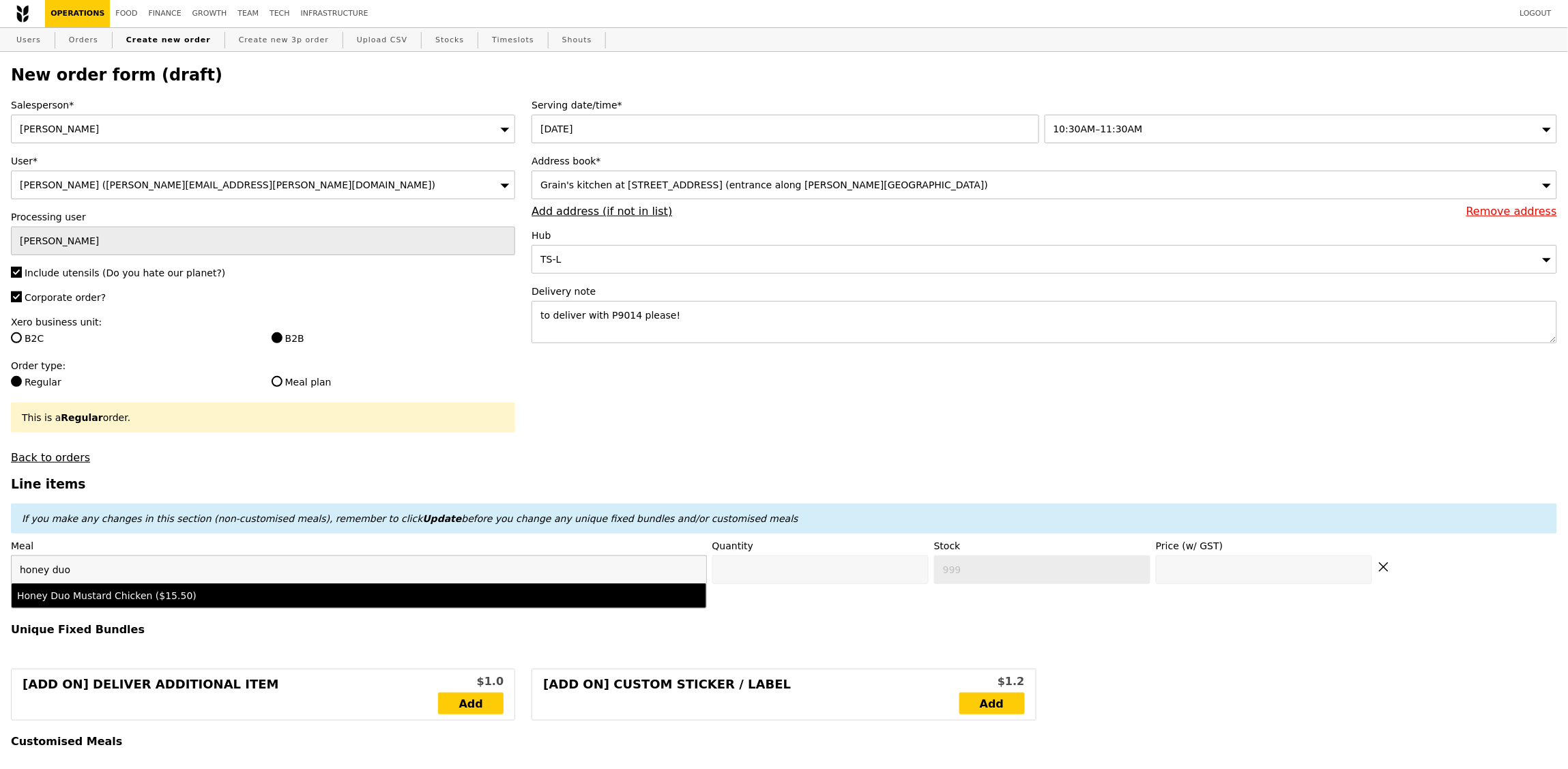
type input "15.5"
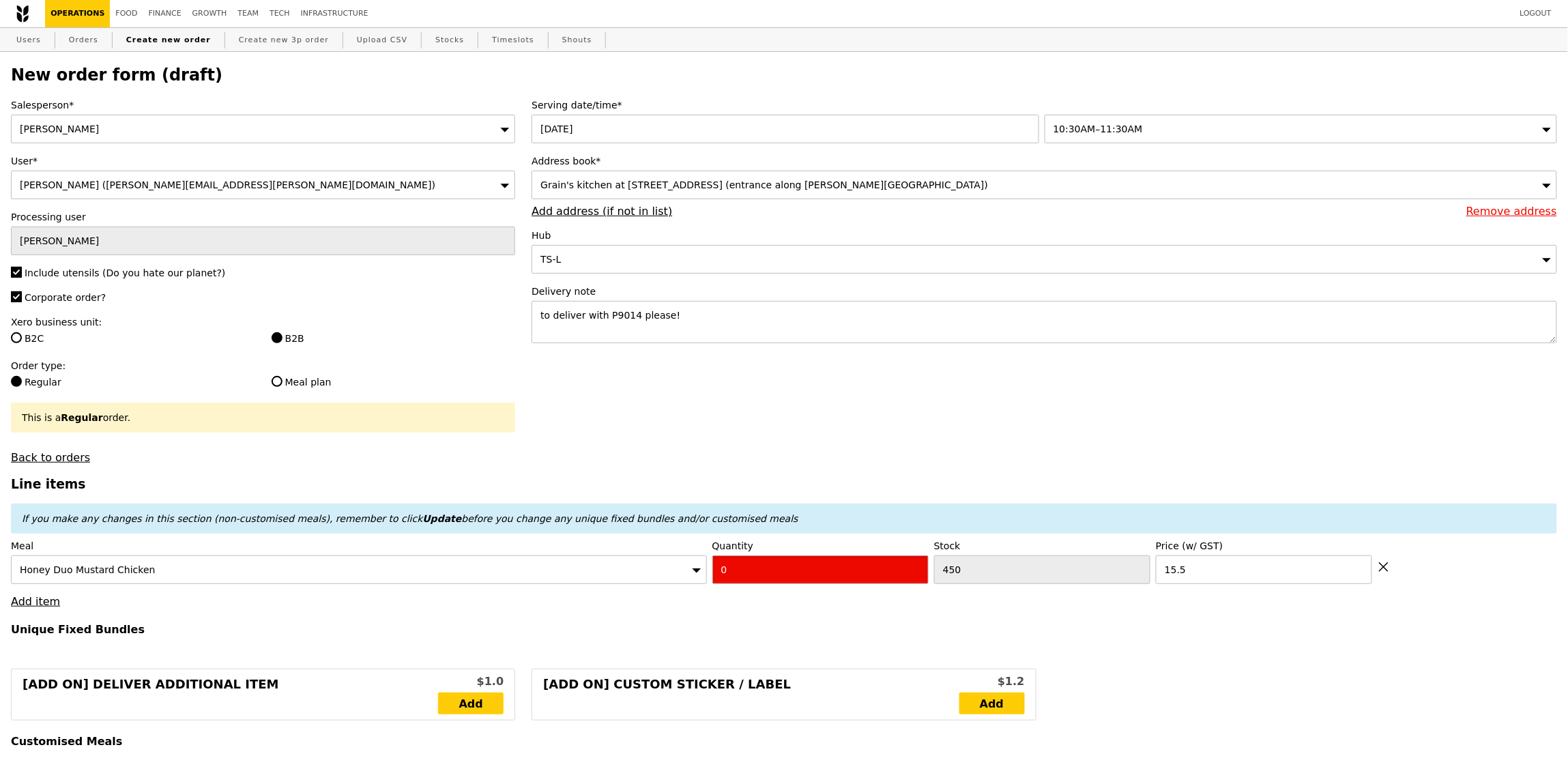
click at [793, 571] on input "0" at bounding box center [820, 569] width 216 height 29
click at [792, 571] on input "0" at bounding box center [820, 569] width 216 height 29
type input "Confirm"
type input "1"
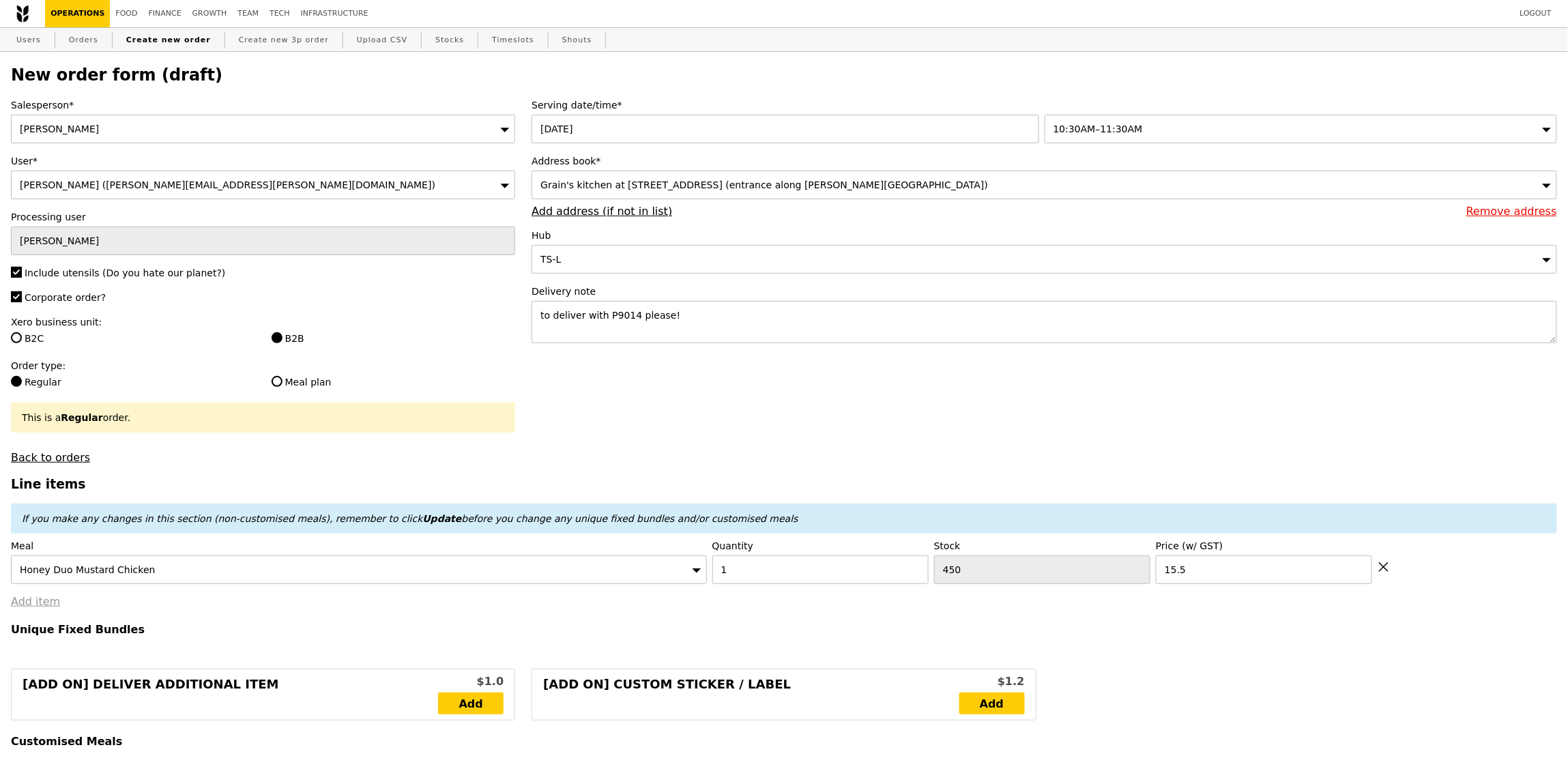
click at [30, 607] on link "Add item" at bounding box center [36, 601] width 49 height 13
type input "Loading..."
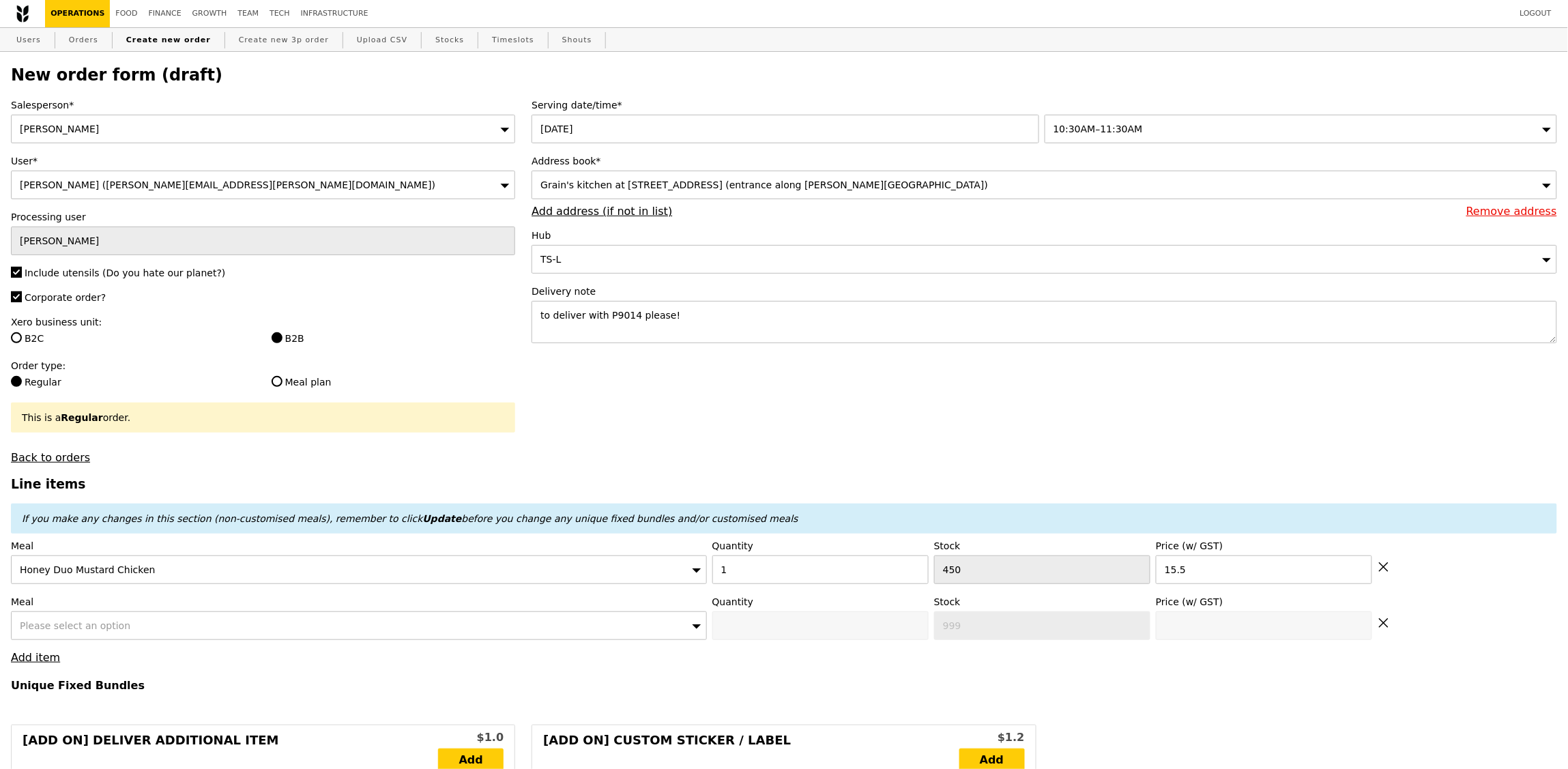
click at [196, 607] on label "Meal" at bounding box center [359, 602] width 696 height 14
type input "15.50"
click at [201, 620] on div "Please select an option" at bounding box center [359, 626] width 696 height 29
type input "Confirm"
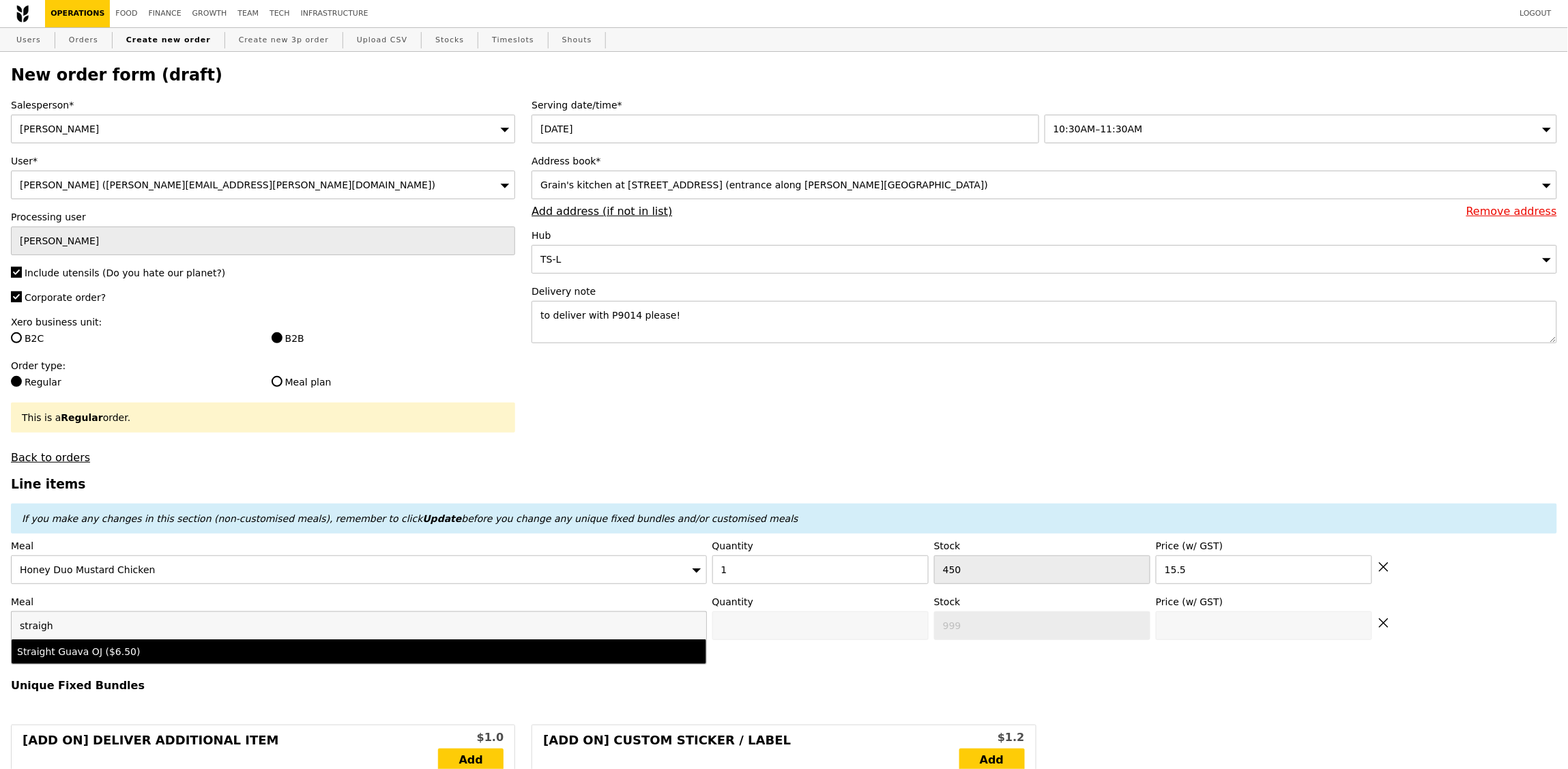
type input "straigh"
click at [220, 663] on li "Straight Guava OJ ($6.50)" at bounding box center [358, 652] width 695 height 24
type input "Confirm anyway"
type input "0"
type input "498"
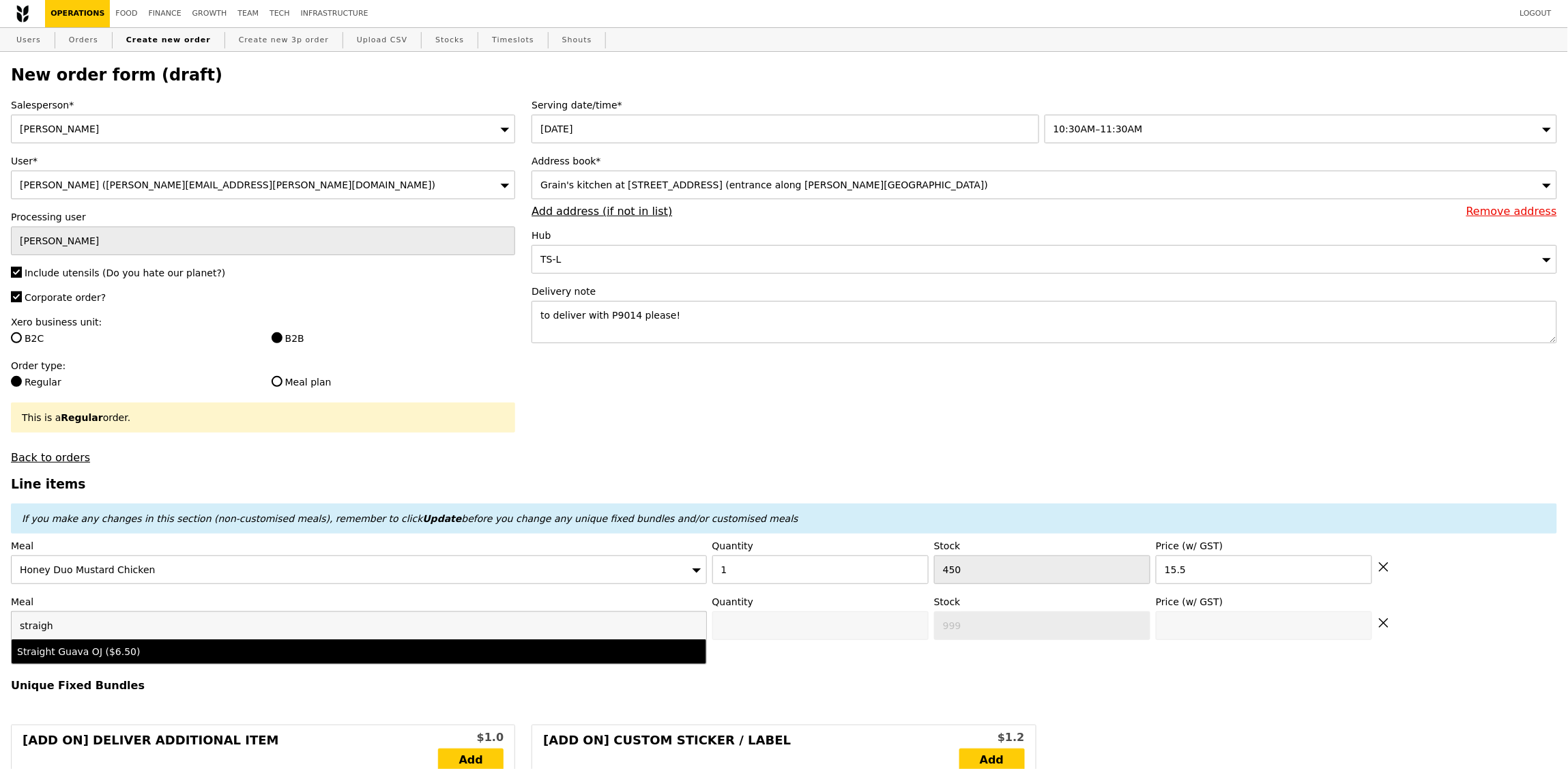
type input "6.5"
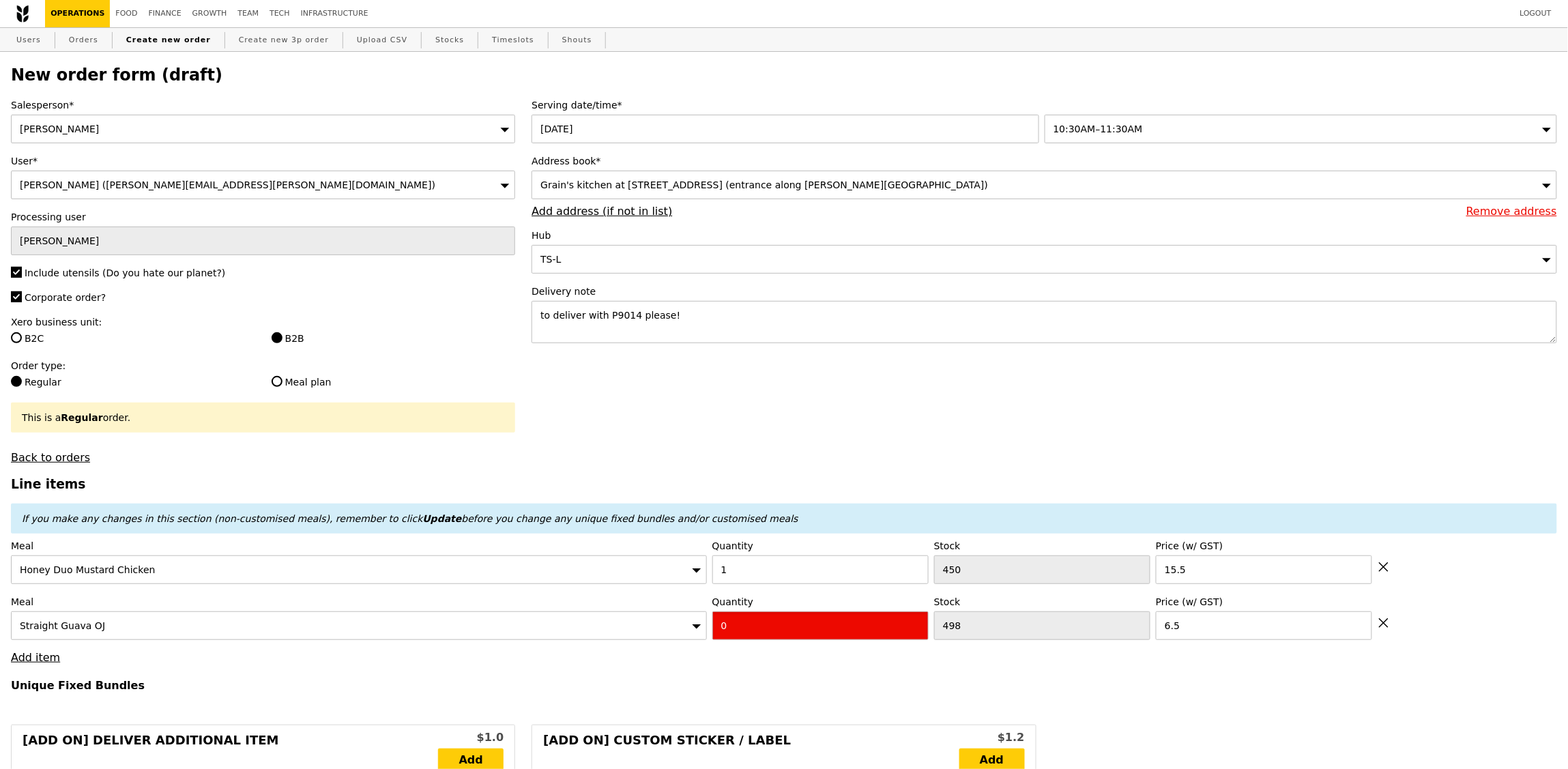
click at [760, 622] on input "0" at bounding box center [820, 626] width 216 height 29
type input "Confirm"
type input "1"
type input "Loading..."
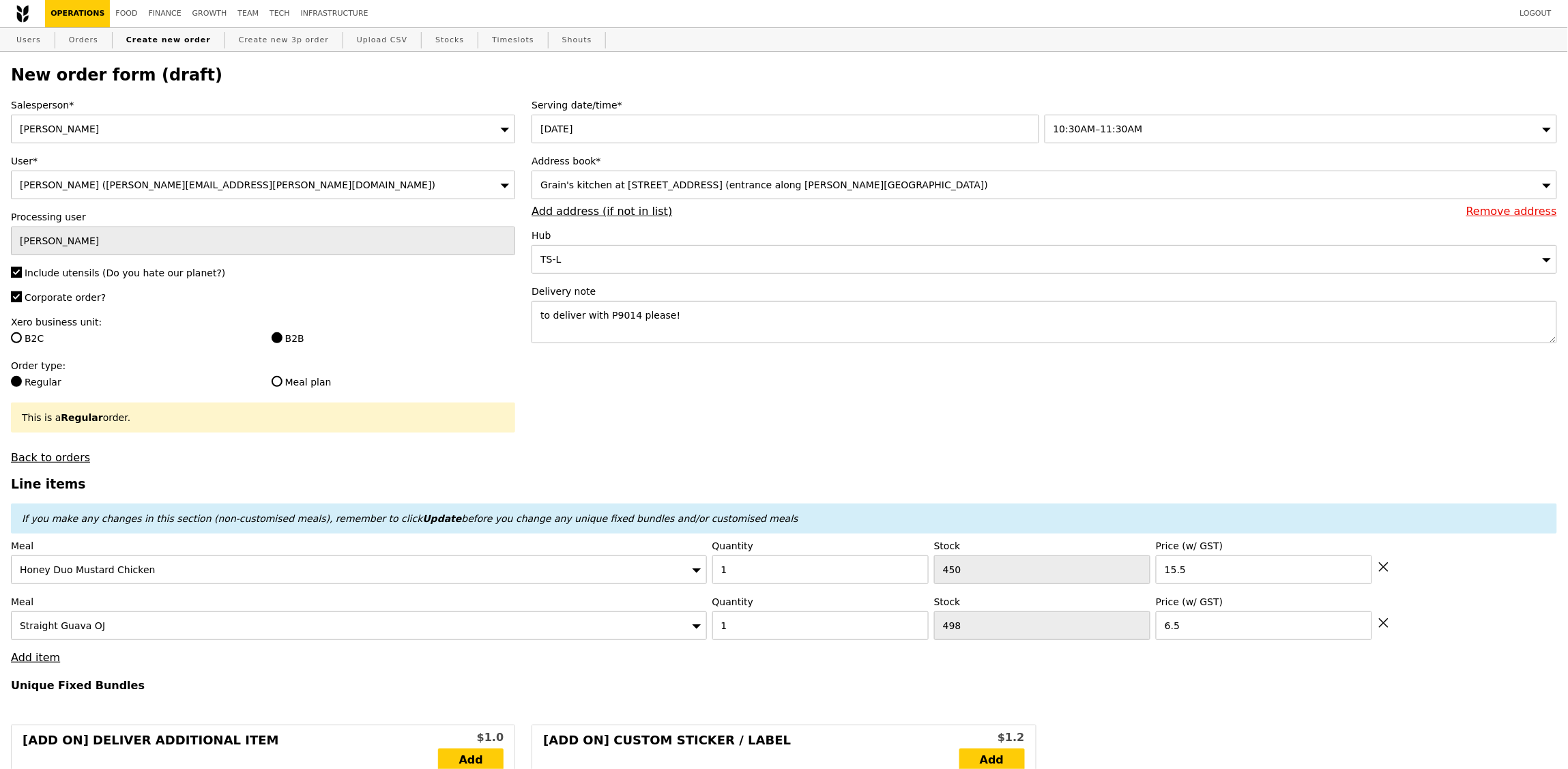
type input "22.00"
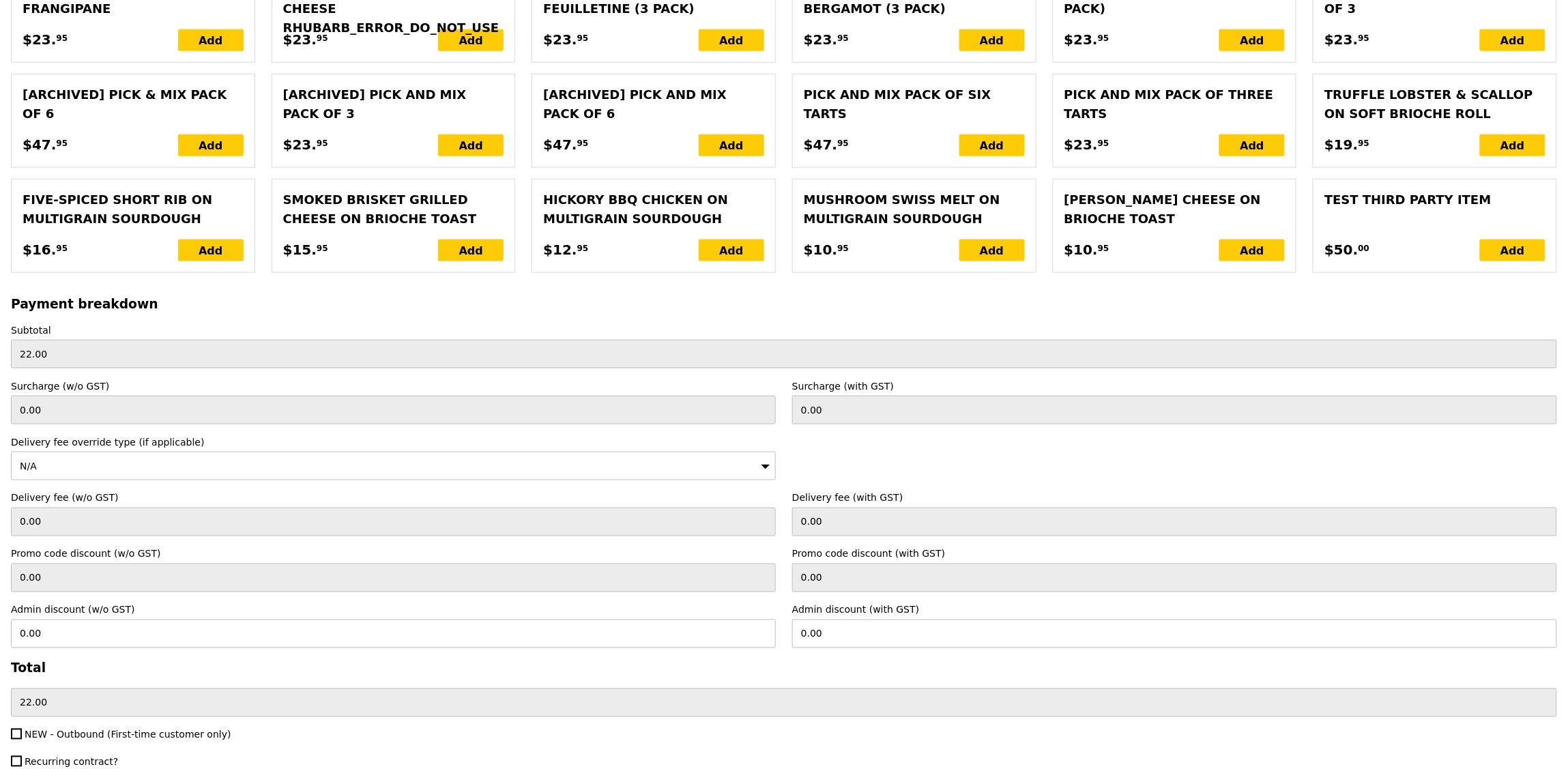
scroll to position [2773, 0]
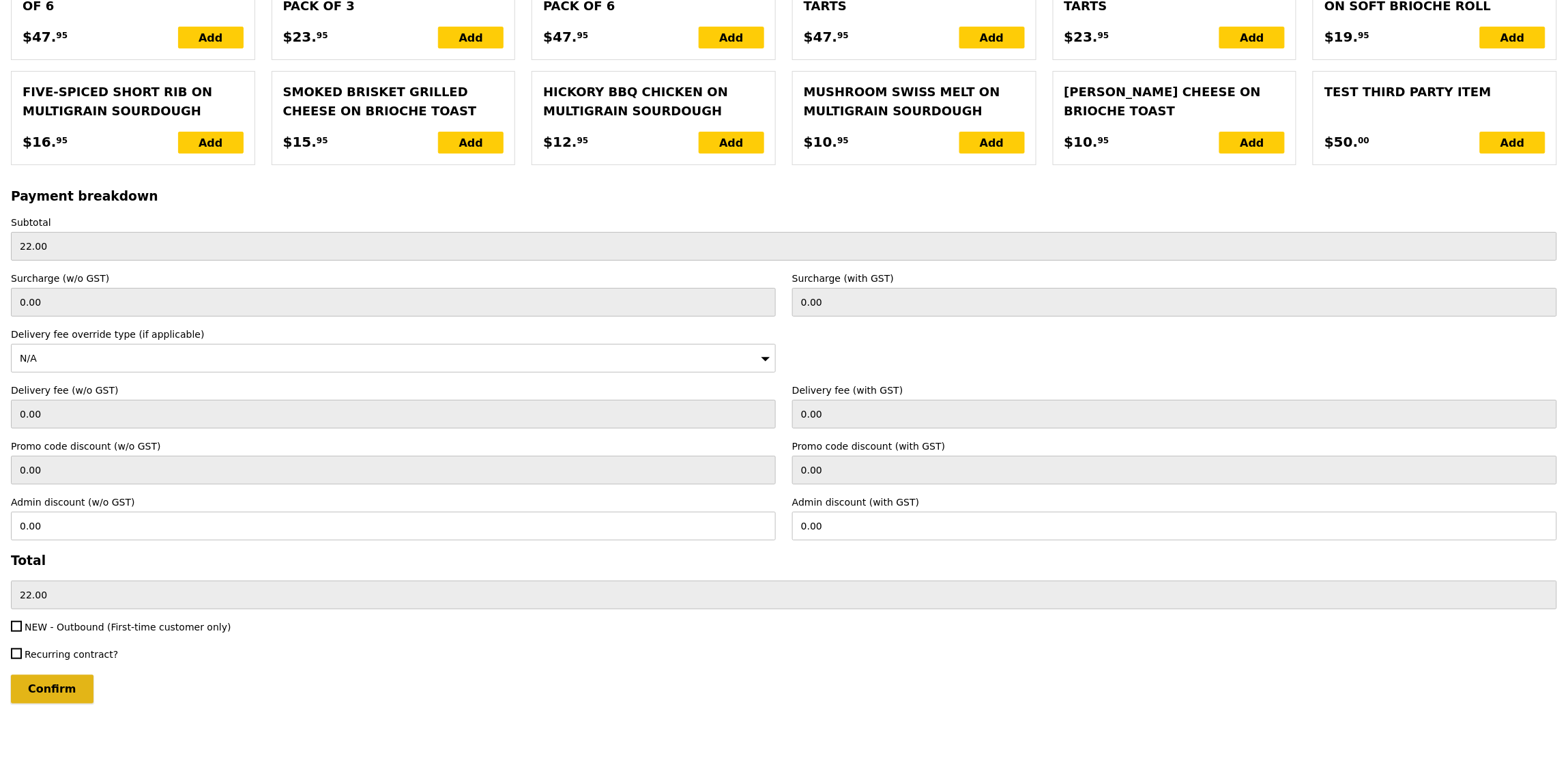
click at [50, 696] on input "Confirm" at bounding box center [52, 689] width 82 height 29
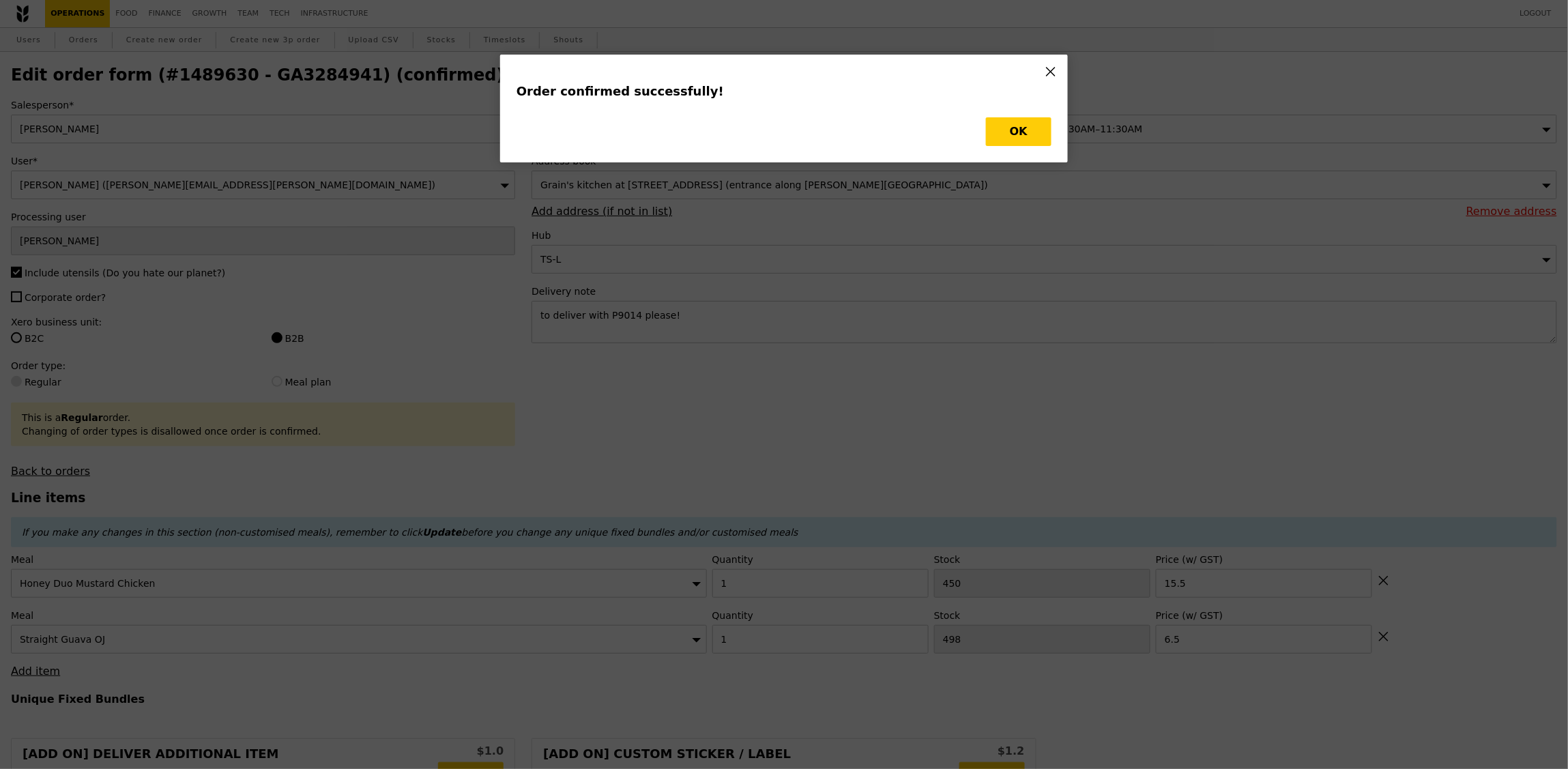
type input "Loading..."
checkbox input "false"
type input "498"
type input "6.50"
type input "450"
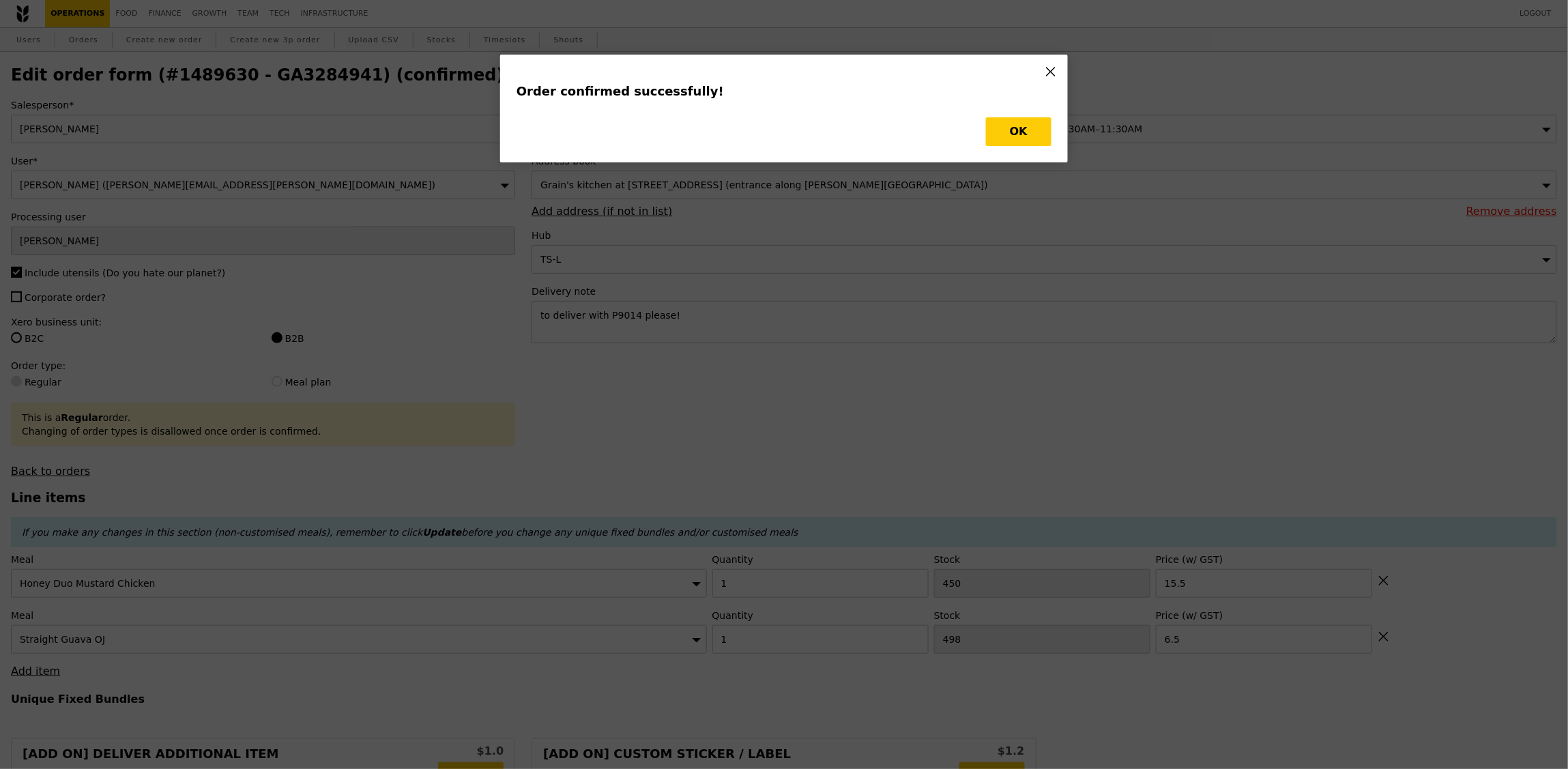
type input "15.50"
type input "497"
type input "449"
type input "Update"
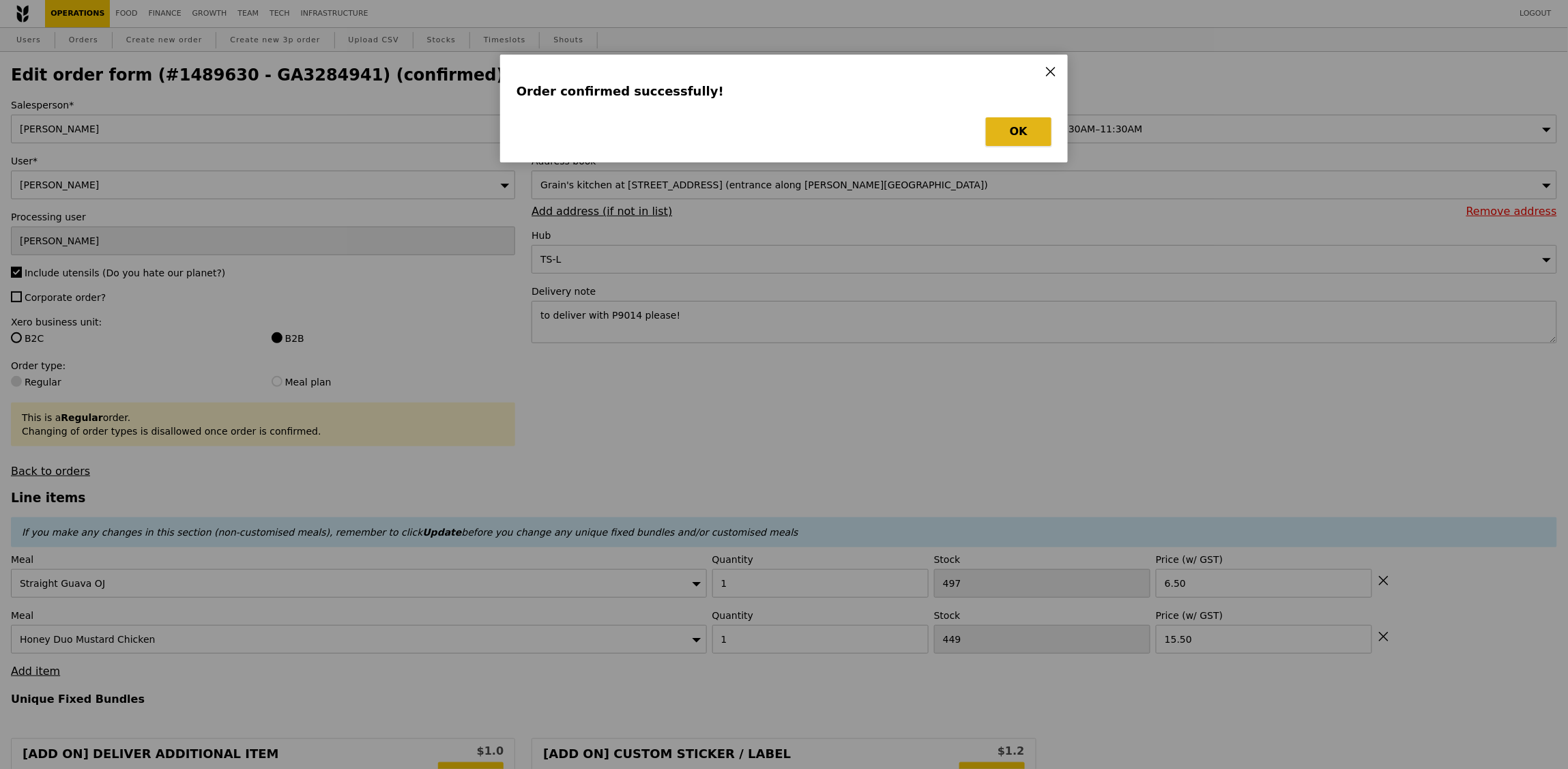
click at [1020, 135] on button "OK" at bounding box center [1018, 131] width 65 height 29
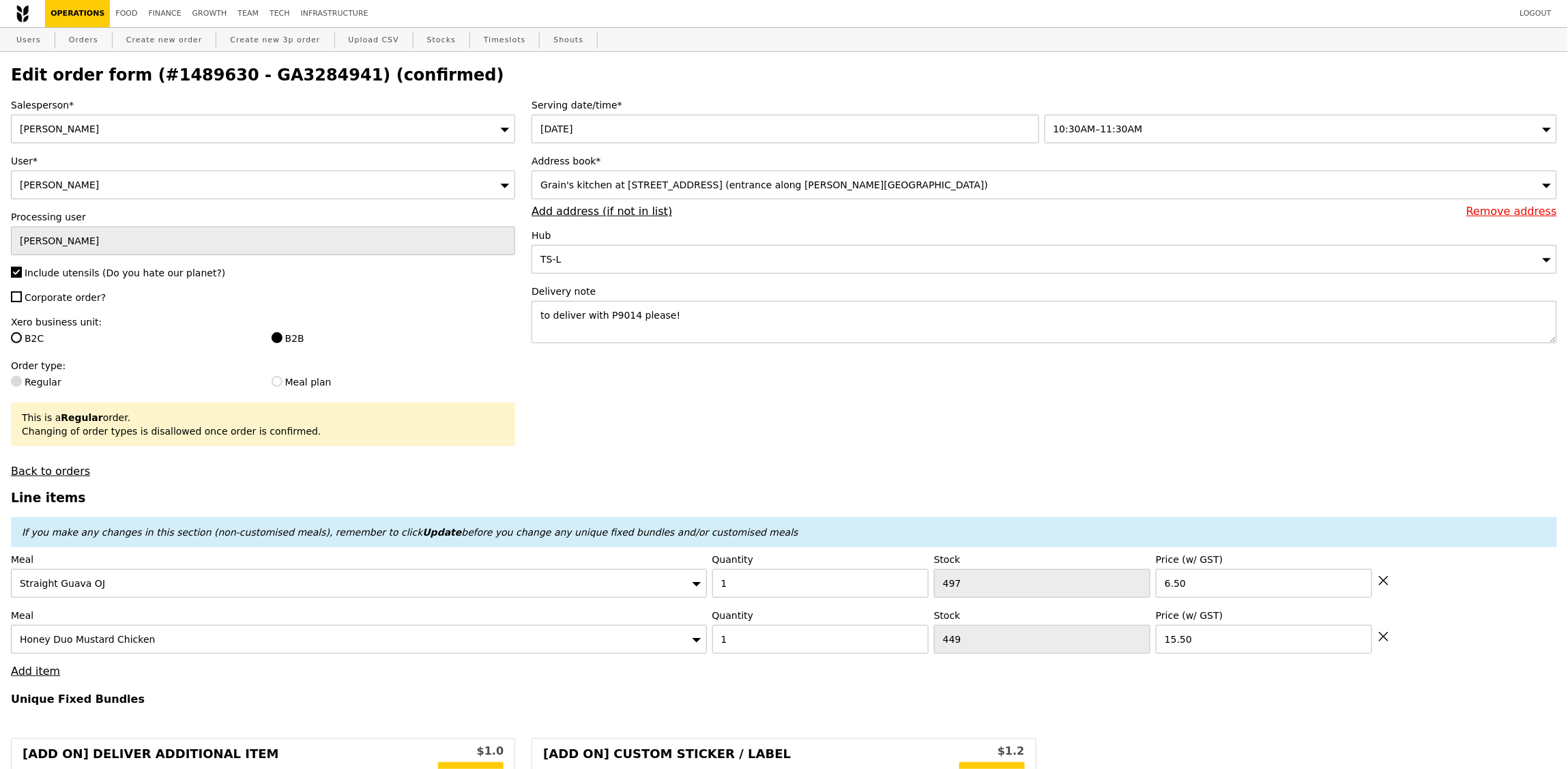
click at [285, 82] on h2 "Edit order form (#1489630 - GA3284941) (confirmed)" at bounding box center [784, 75] width 1546 height 19
copy h2 "GA3284941"
click at [81, 36] on link "Orders" at bounding box center [83, 40] width 40 height 24
select select "100"
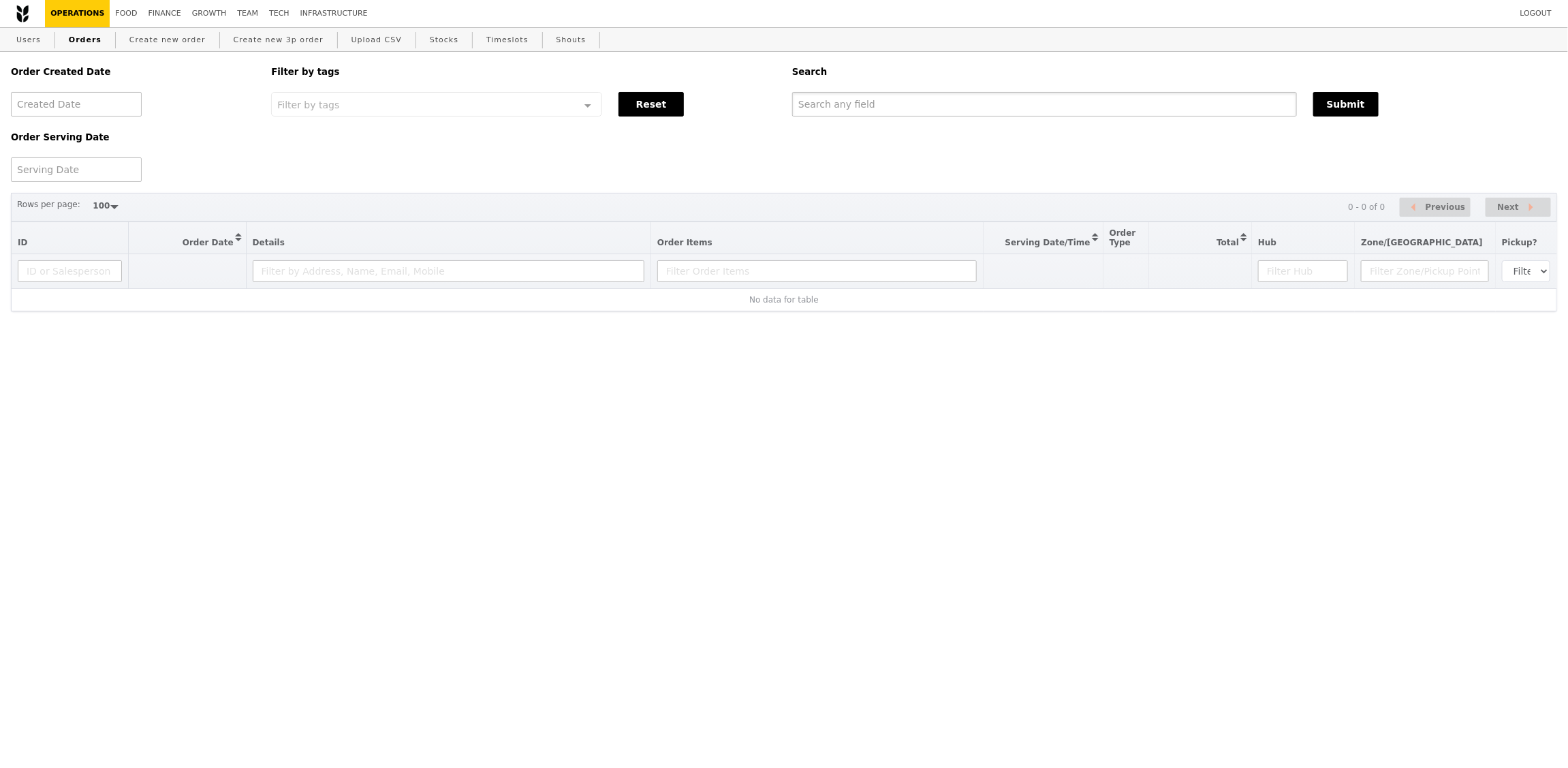
click at [1009, 103] on input "text" at bounding box center [1045, 104] width 505 height 24
paste input "GA3284941"
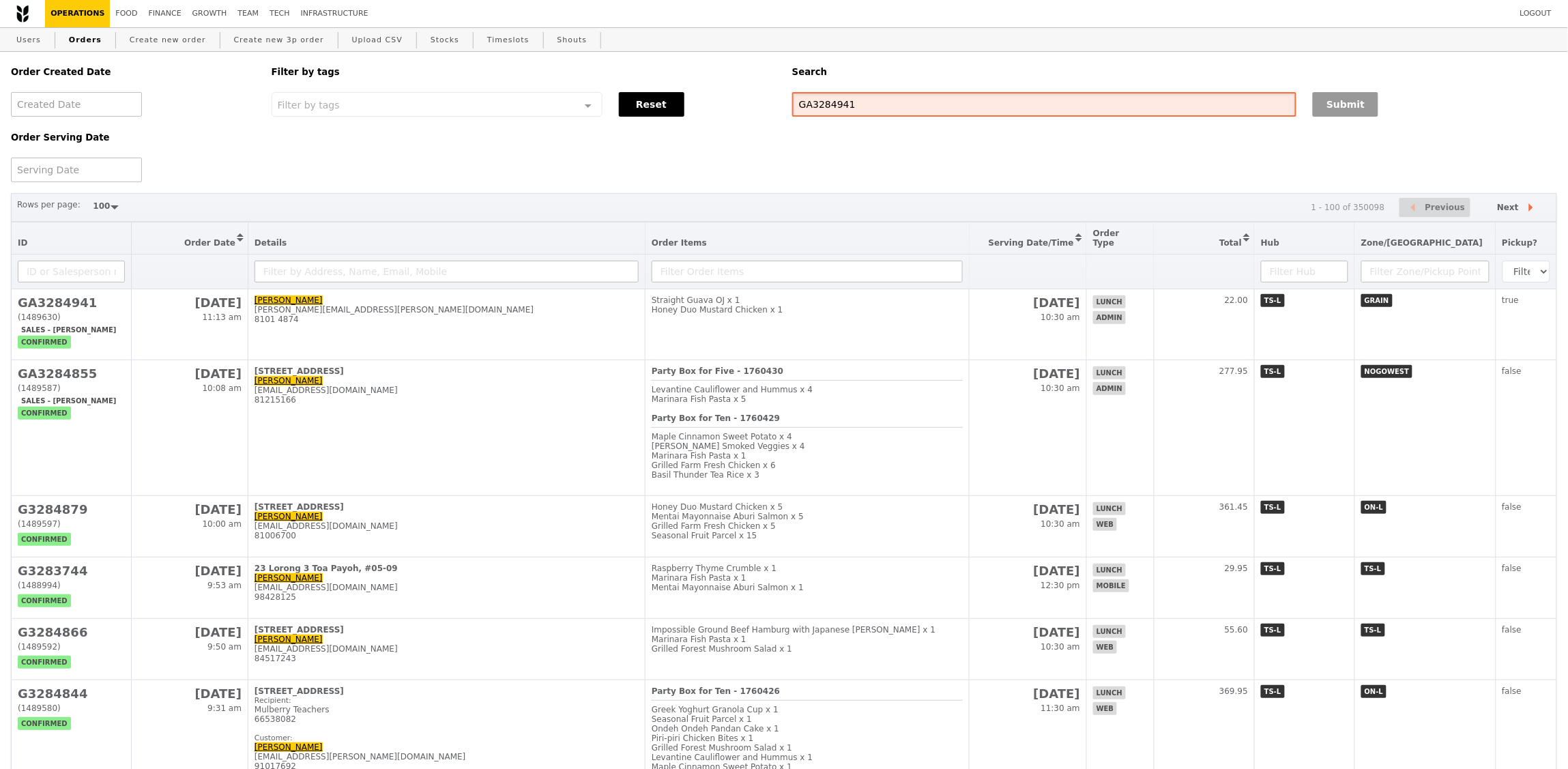
type input "GA3284941"
click at [1374, 110] on button "Submit" at bounding box center [1345, 104] width 65 height 24
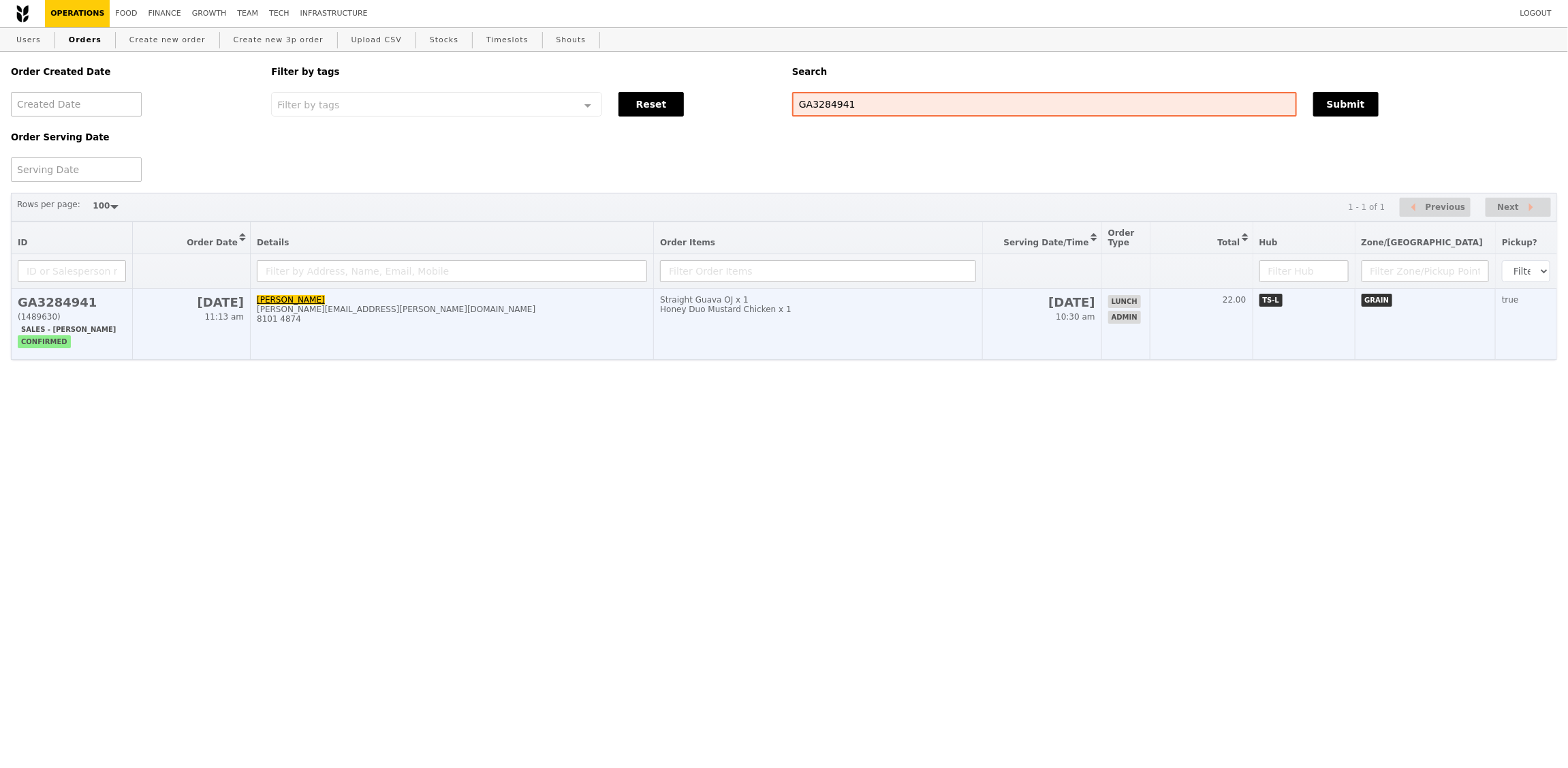
click at [947, 348] on td "Straight Guava OJ x 1 Honey Duo Mustard Chicken x 1" at bounding box center [819, 324] width 329 height 71
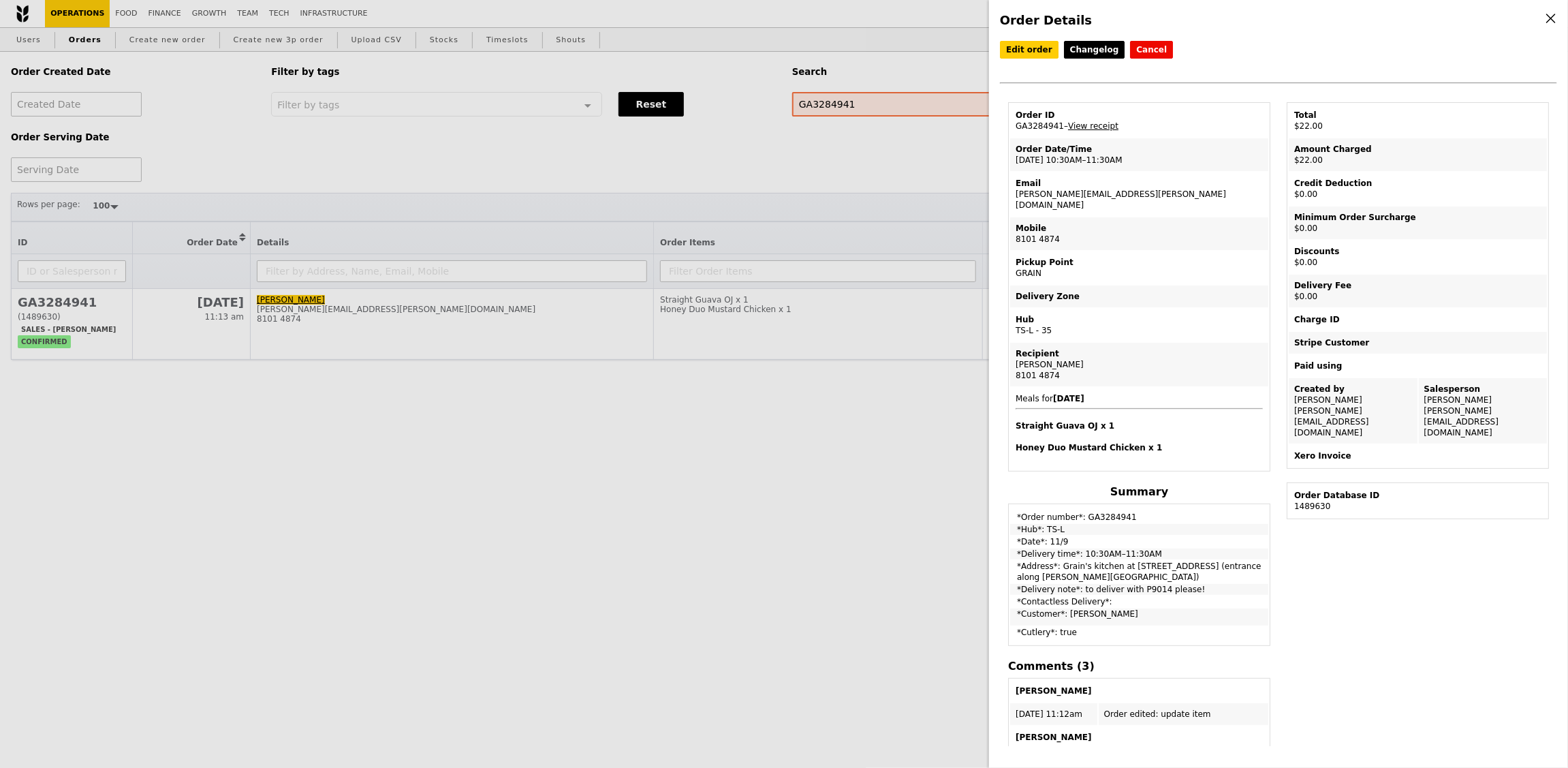
click at [1039, 123] on td "Order ID GA3284941 – View receipt" at bounding box center [1139, 120] width 258 height 33
copy td "GA3284941"
click at [1054, 133] on td "Order ID GA3284941 – View receipt" at bounding box center [1139, 120] width 258 height 33
click at [1047, 127] on td "Order ID GA3284941 – View receipt" at bounding box center [1139, 120] width 258 height 33
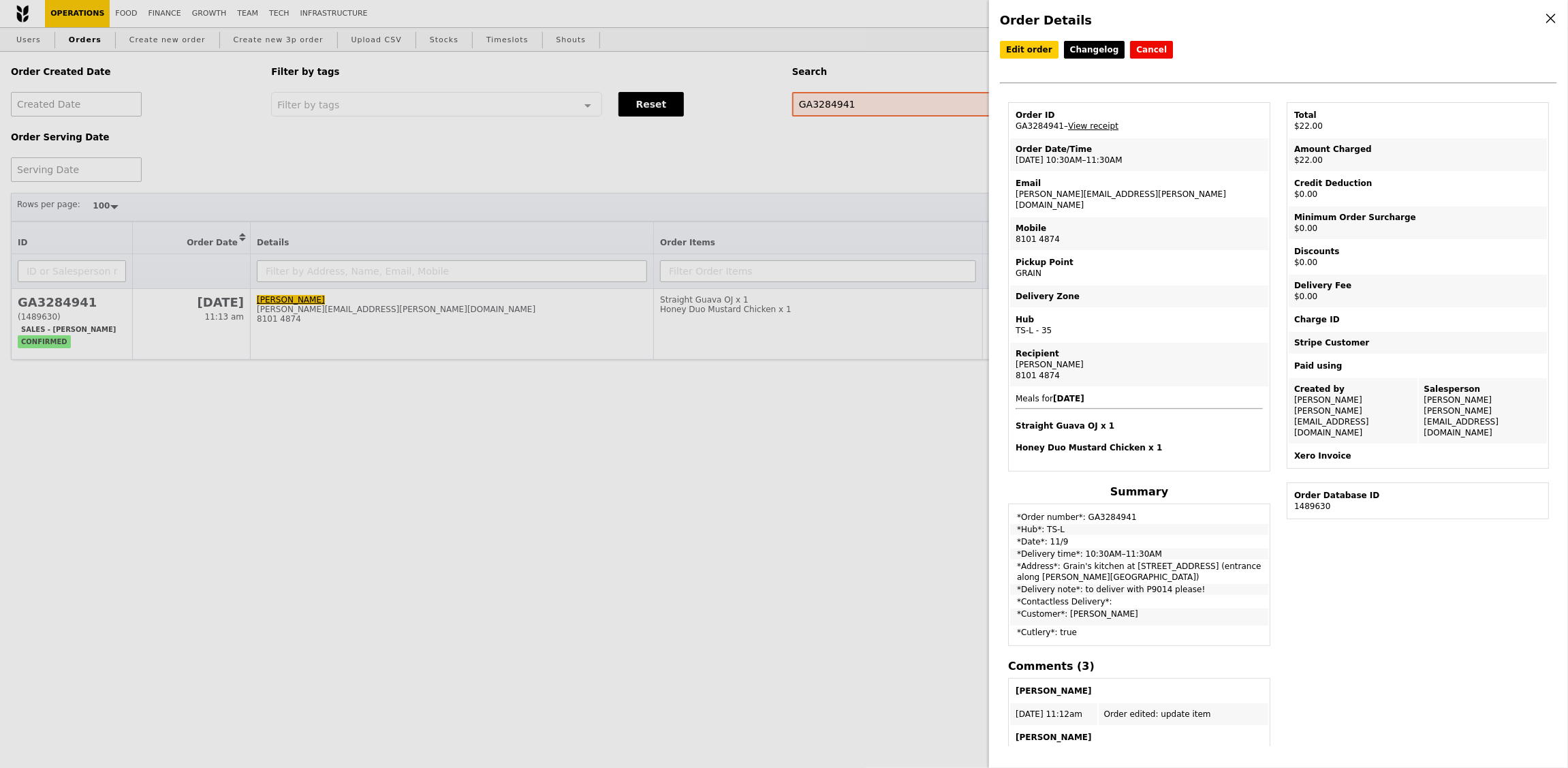
click at [1047, 127] on td "Order ID GA3284941 – View receipt" at bounding box center [1139, 120] width 258 height 33
drag, startPoint x: 1201, startPoint y: 161, endPoint x: 1089, endPoint y: 144, distance: 113.3
click at [1201, 161] on td "Order Date/Time 11/9 – 10:30AM–11:30AM" at bounding box center [1139, 155] width 258 height 33
click at [1040, 126] on td "Order ID GA3284941 – View receipt" at bounding box center [1139, 120] width 258 height 33
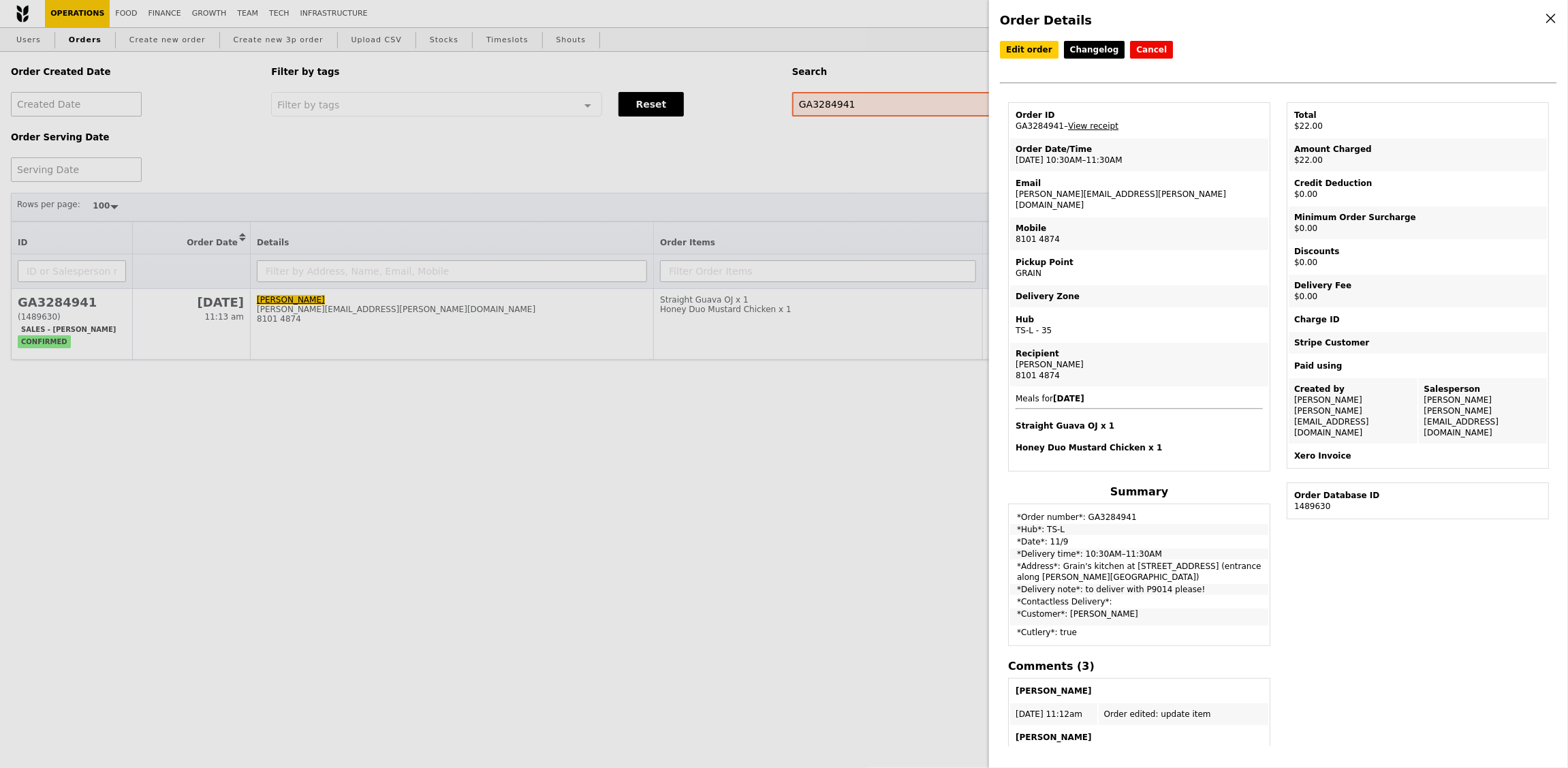
click at [1040, 126] on td "Order ID GA3284941 – View receipt" at bounding box center [1139, 120] width 258 height 33
copy td "GA3284941"
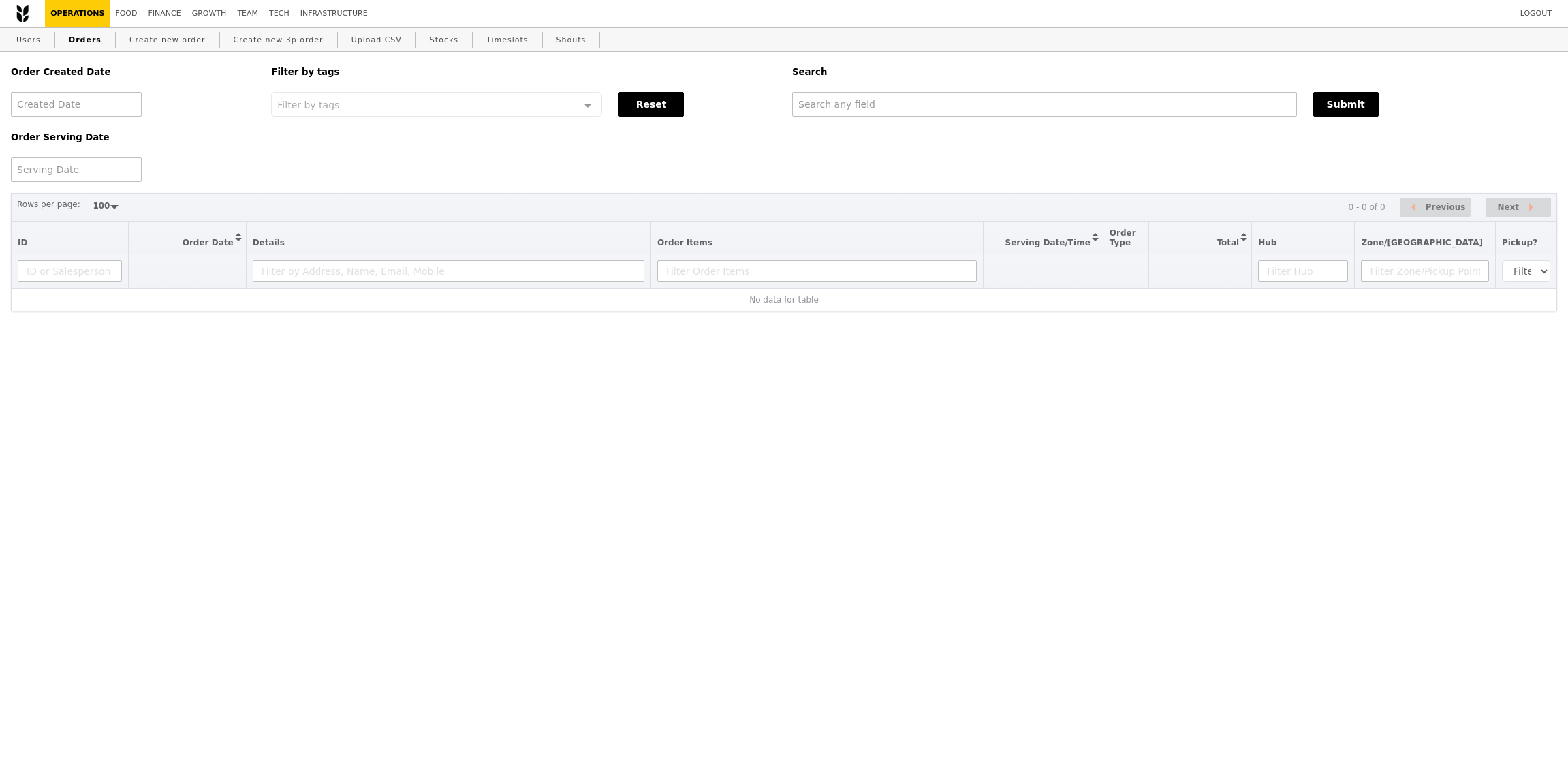
select select "100"
click at [840, 97] on input "text" at bounding box center [1045, 104] width 505 height 24
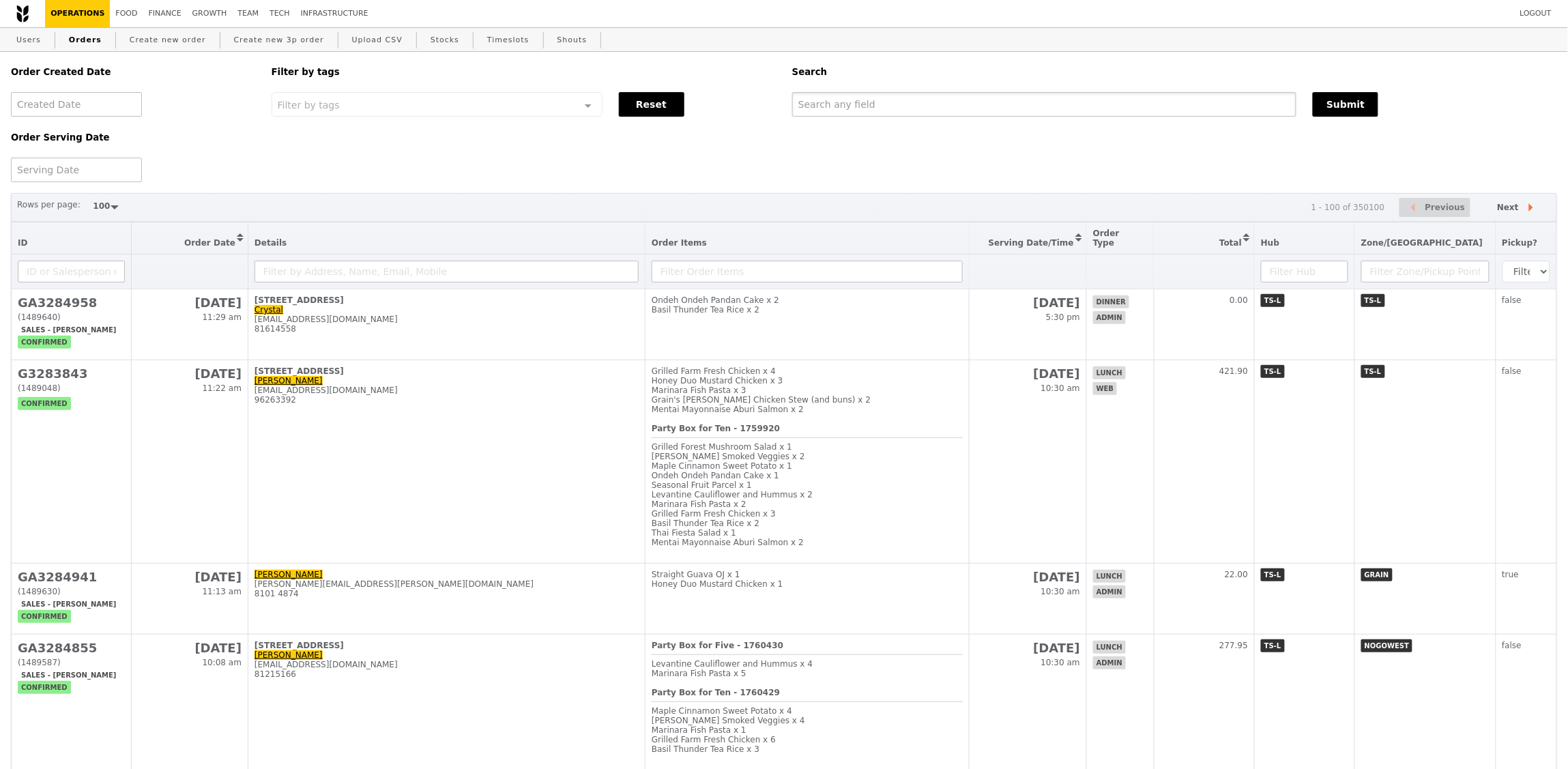
click at [843, 95] on input "text" at bounding box center [1044, 104] width 504 height 24
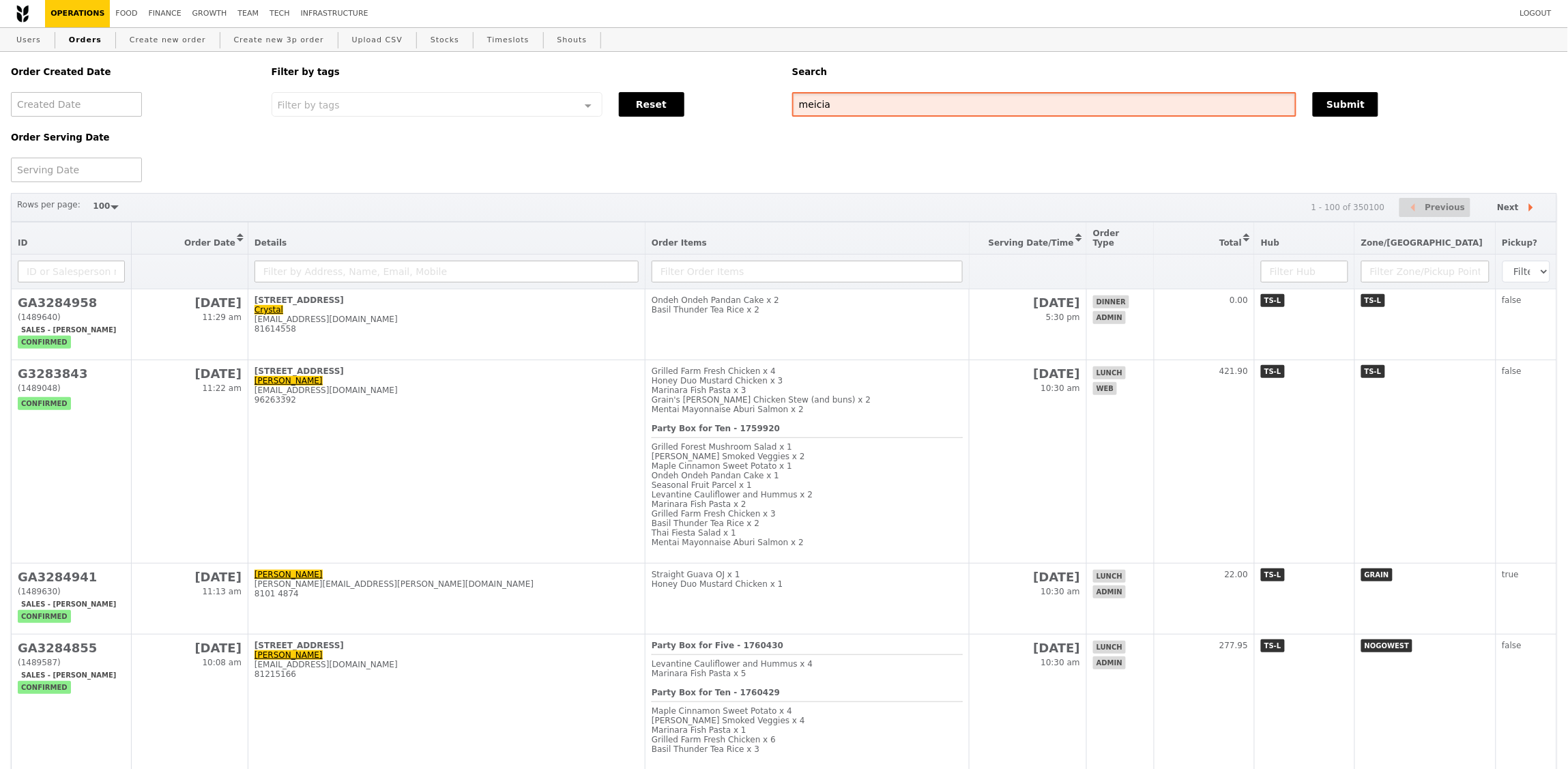
type input "meicia"
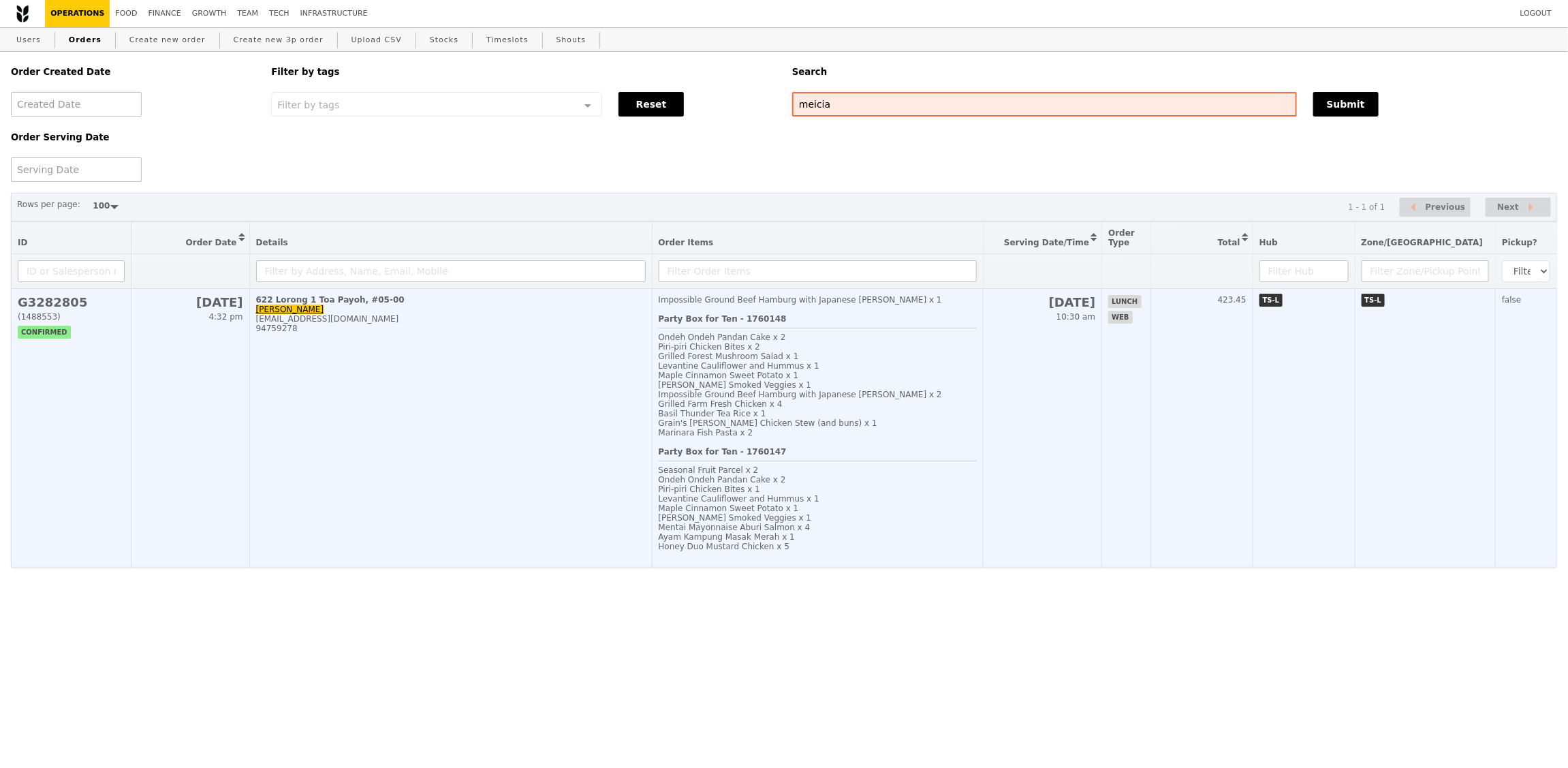
click at [562, 458] on td "622 Lorong 1 Toa Payoh, #05-00 [PERSON_NAME] [EMAIL_ADDRESS][DOMAIN_NAME] 94759…" at bounding box center [450, 428] width 403 height 279
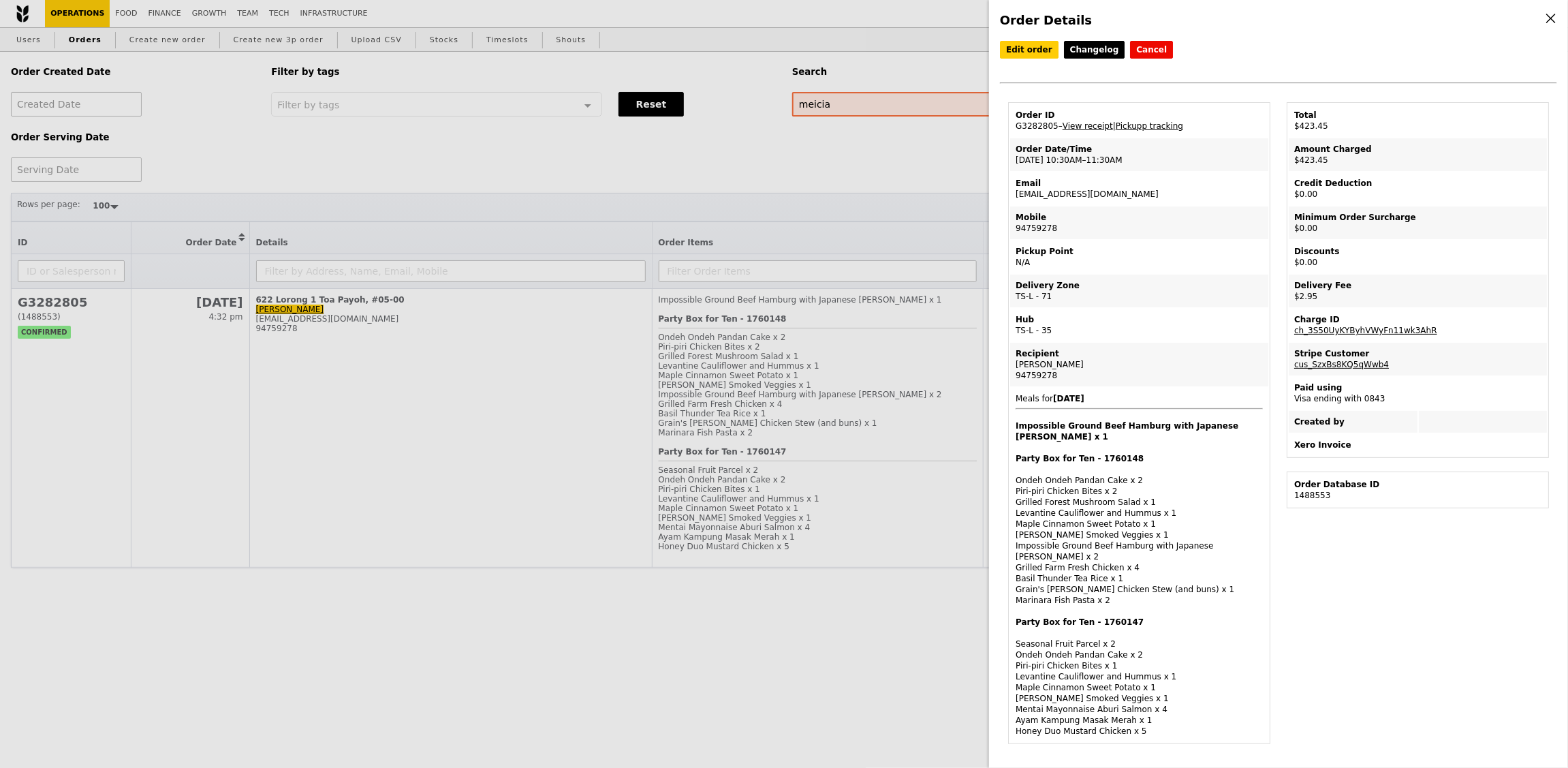
click at [1028, 129] on td "Order ID G3282805 – View receipt | Pickupp tracking" at bounding box center [1139, 120] width 258 height 33
click at [1028, 128] on td "Order ID G3282805 – View receipt | Pickupp tracking" at bounding box center [1139, 120] width 258 height 33
copy td "G3282805"
